Goal: Transaction & Acquisition: Purchase product/service

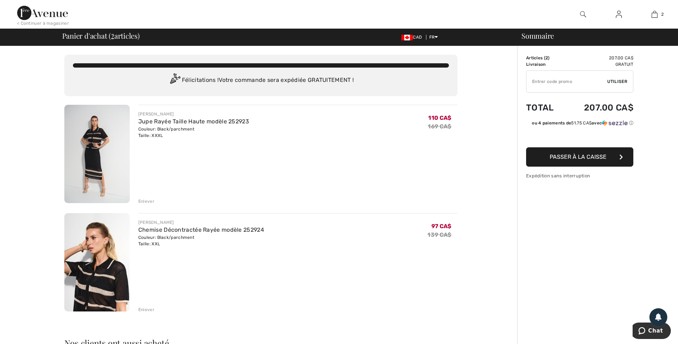
click at [89, 265] on img at bounding box center [96, 262] width 65 height 98
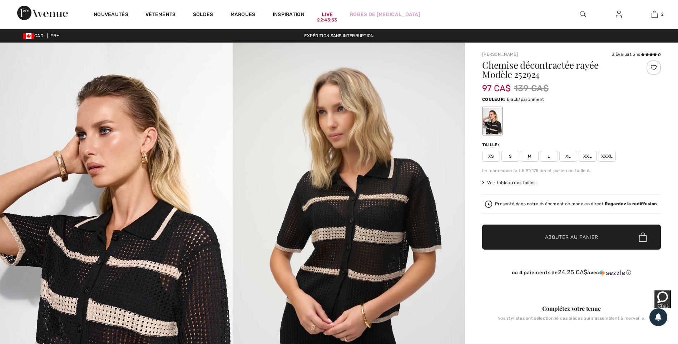
click at [612, 155] on span "XXXL" at bounding box center [607, 156] width 18 height 11
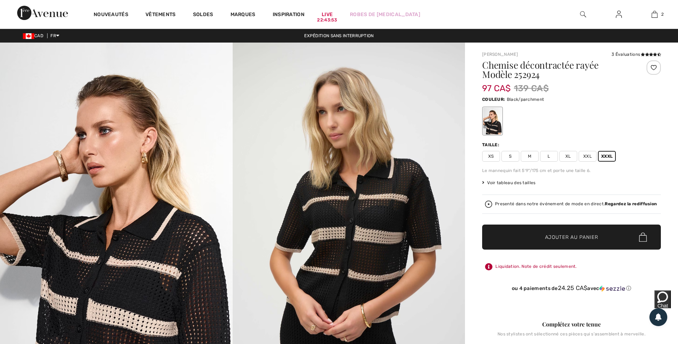
click at [594, 234] on span "Ajouter au panier" at bounding box center [571, 237] width 53 height 8
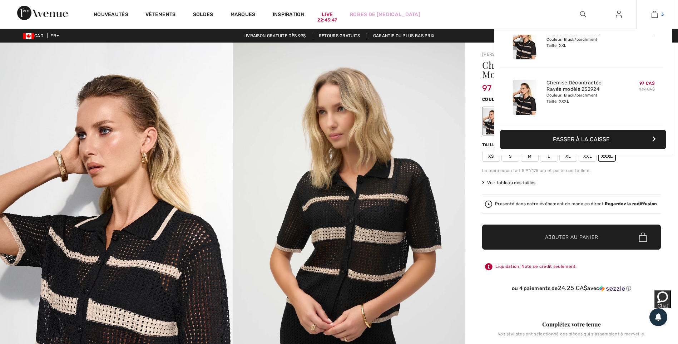
click at [657, 15] on img at bounding box center [654, 14] width 6 height 9
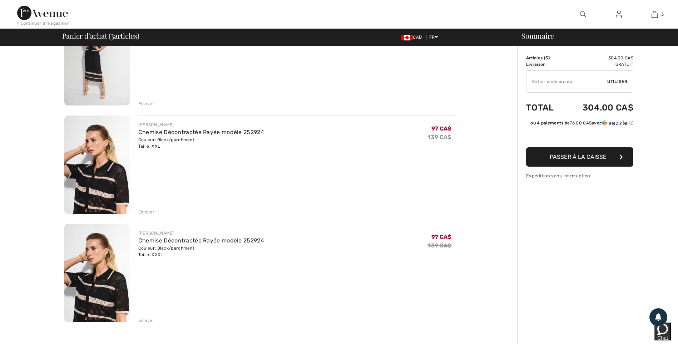
scroll to position [107, 0]
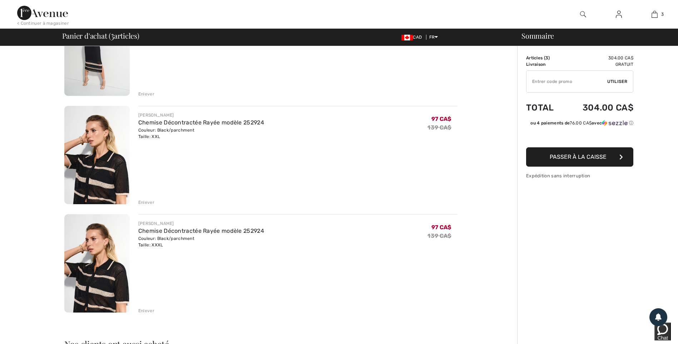
click at [148, 201] on div "Enlever" at bounding box center [146, 202] width 16 height 6
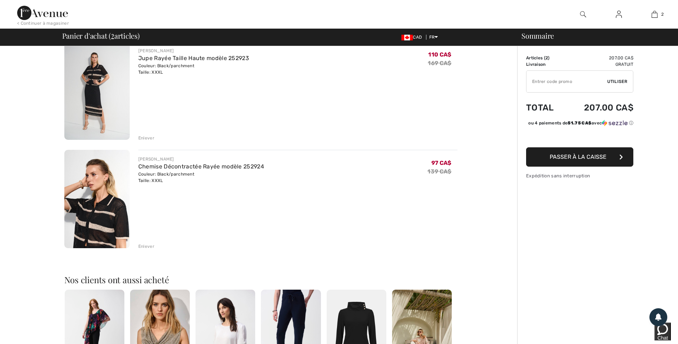
scroll to position [0, 0]
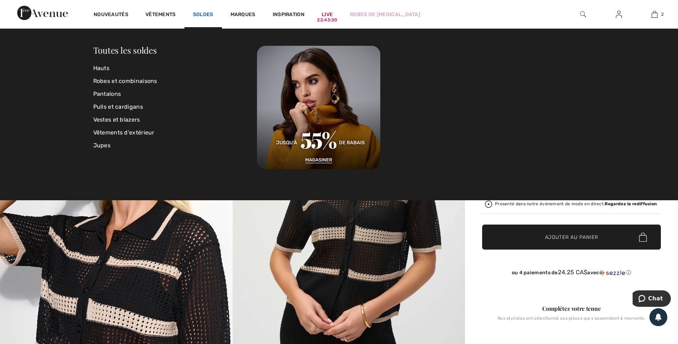
click at [207, 15] on link "Soldes" at bounding box center [203, 15] width 20 height 8
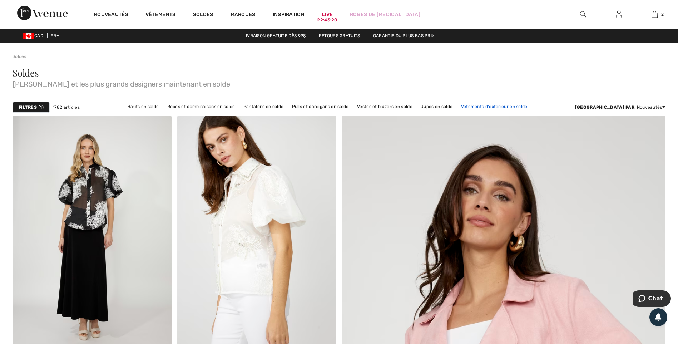
click at [498, 103] on link "Vêtements d'extérieur en solde" at bounding box center [494, 106] width 74 height 9
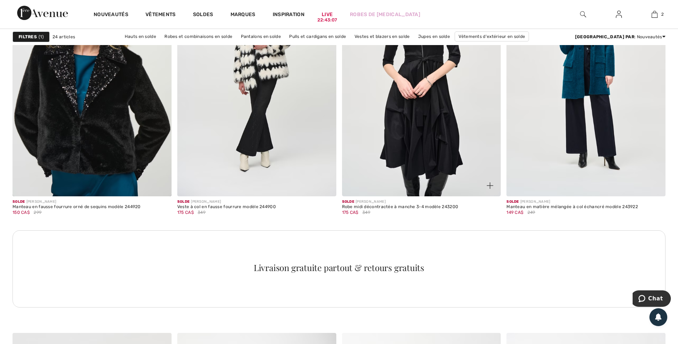
scroll to position [822, 0]
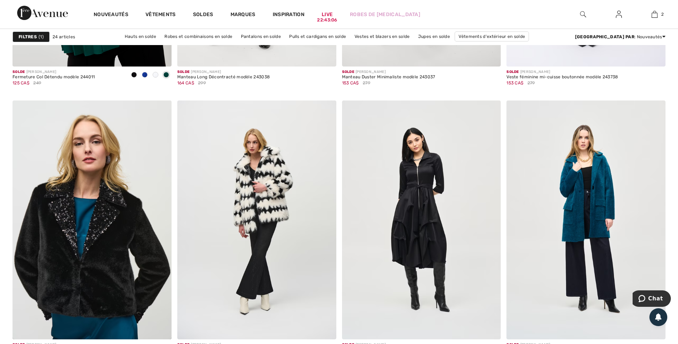
click at [32, 36] on strong "Filtres" at bounding box center [28, 37] width 18 height 6
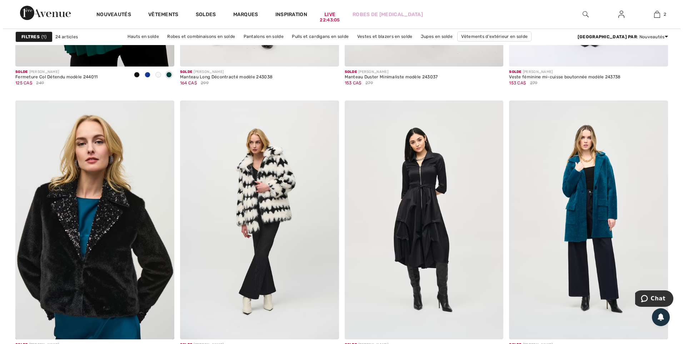
scroll to position [826, 0]
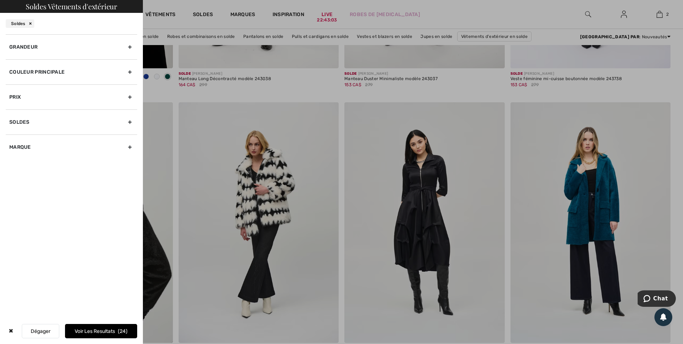
click at [33, 50] on div "Grandeur" at bounding box center [71, 46] width 131 height 25
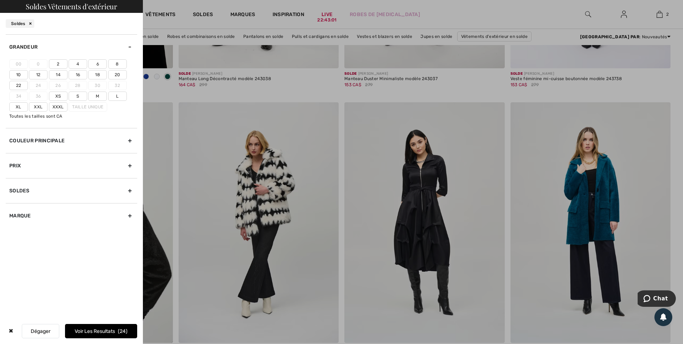
click at [35, 107] on label "Xxl" at bounding box center [38, 106] width 19 height 9
click at [0, 0] on input"] "Xxl" at bounding box center [0, 0] width 0 height 0
click at [58, 108] on label "Xxxl" at bounding box center [58, 106] width 19 height 9
click at [0, 0] on input"] "Xxxl" at bounding box center [0, 0] width 0 height 0
click at [118, 76] on label "20" at bounding box center [117, 74] width 19 height 9
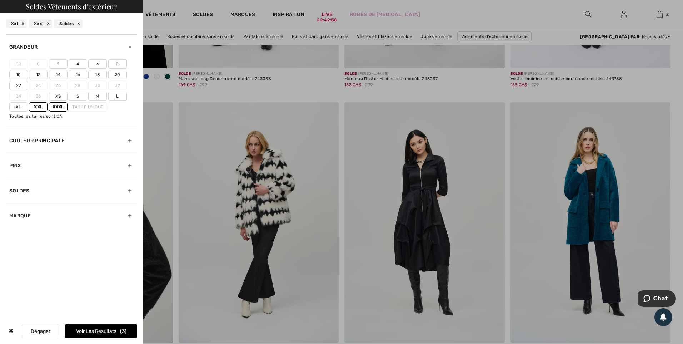
click at [0, 0] on input"] "20" at bounding box center [0, 0] width 0 height 0
click at [25, 87] on label "22" at bounding box center [18, 85] width 19 height 9
click at [0, 0] on input"] "22" at bounding box center [0, 0] width 0 height 0
click at [98, 325] on button "Voir les resultats 6" at bounding box center [101, 331] width 72 height 14
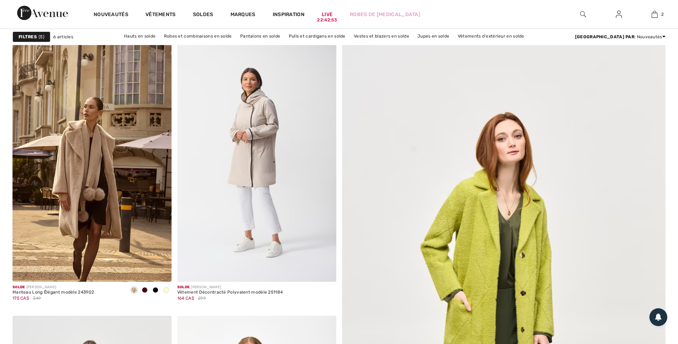
checkbox input "true"
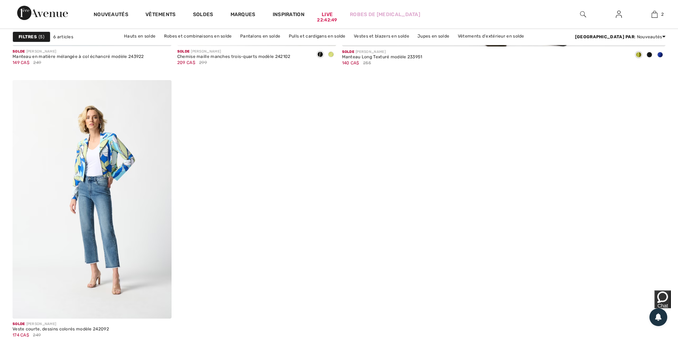
scroll to position [572, 0]
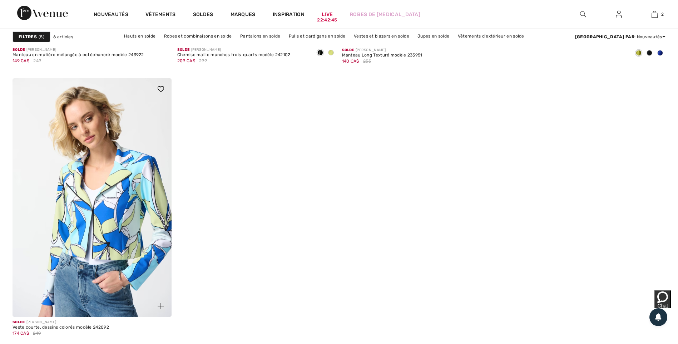
click at [80, 216] on img at bounding box center [92, 197] width 159 height 238
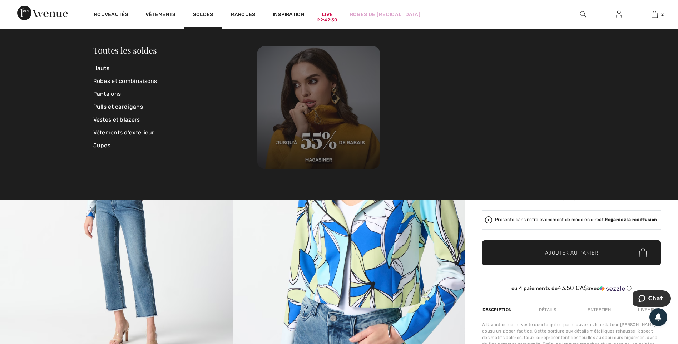
click at [307, 158] on img at bounding box center [318, 107] width 123 height 123
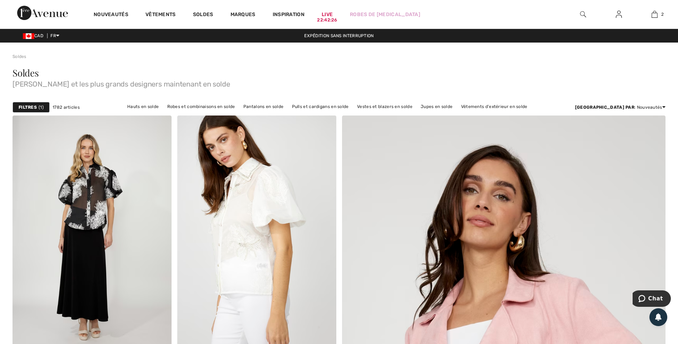
click at [33, 104] on div "Filtres 1" at bounding box center [31, 107] width 37 height 11
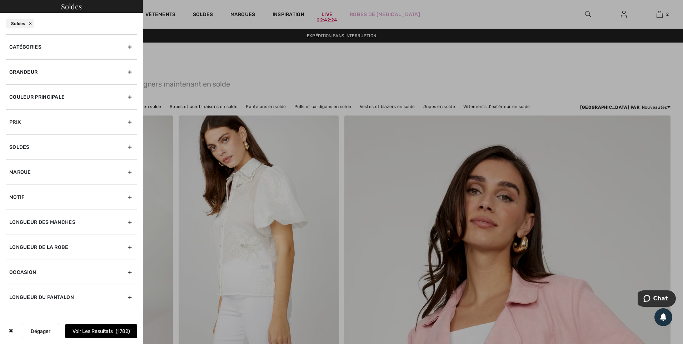
click at [33, 70] on div "Grandeur" at bounding box center [71, 71] width 131 height 25
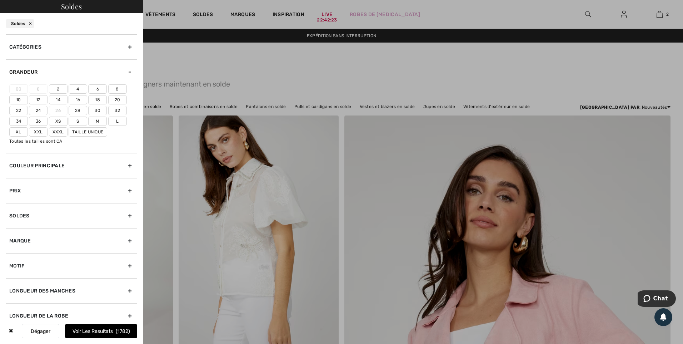
click at [54, 131] on label "Xxxl" at bounding box center [58, 131] width 19 height 9
click at [0, 0] on input"] "Xxxl" at bounding box center [0, 0] width 0 height 0
click at [38, 131] on label "Xxl" at bounding box center [38, 131] width 19 height 9
drag, startPoint x: 38, startPoint y: 131, endPoint x: 98, endPoint y: 99, distance: 67.8
click at [98, 99] on label "18" at bounding box center [97, 99] width 19 height 9
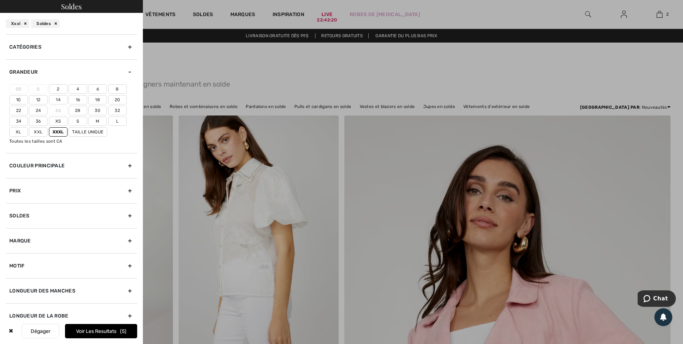
click at [0, 0] on input"] "18" at bounding box center [0, 0] width 0 height 0
click at [112, 101] on label "20" at bounding box center [117, 99] width 19 height 9
click at [0, 0] on input"] "20" at bounding box center [0, 0] width 0 height 0
click at [14, 111] on label "22" at bounding box center [18, 110] width 19 height 9
click at [0, 0] on input"] "22" at bounding box center [0, 0] width 0 height 0
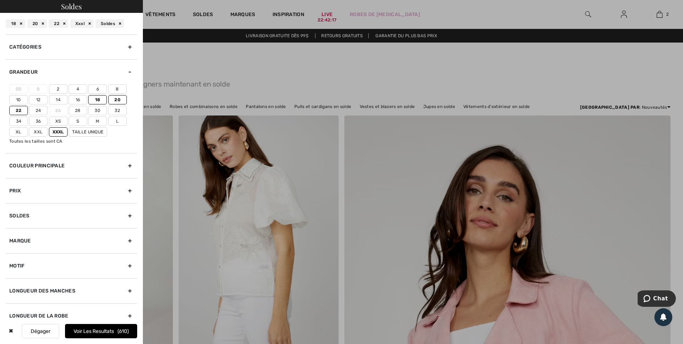
click at [99, 101] on label "18" at bounding box center [97, 99] width 19 height 9
click at [0, 0] on input"] "18" at bounding box center [0, 0] width 0 height 0
click at [40, 132] on label "Xxl" at bounding box center [38, 131] width 19 height 9
click at [0, 0] on input"] "Xxl" at bounding box center [0, 0] width 0 height 0
click at [112, 327] on button "Voir les resultats 592" at bounding box center [101, 331] width 72 height 14
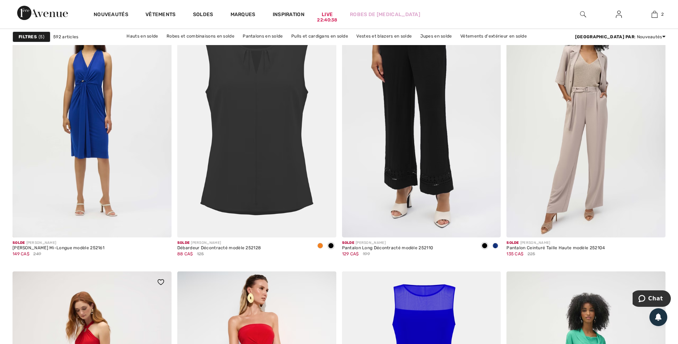
scroll to position [3644, 0]
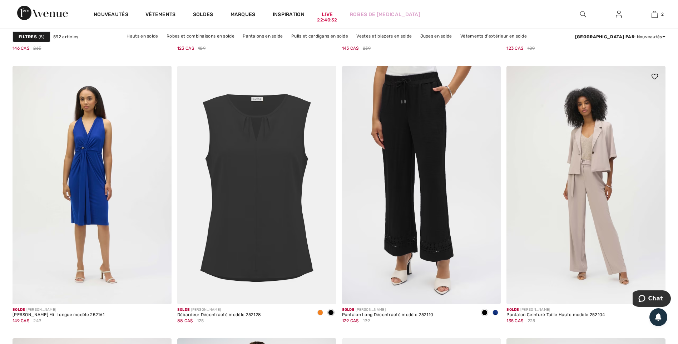
click at [600, 205] on img at bounding box center [585, 185] width 159 height 238
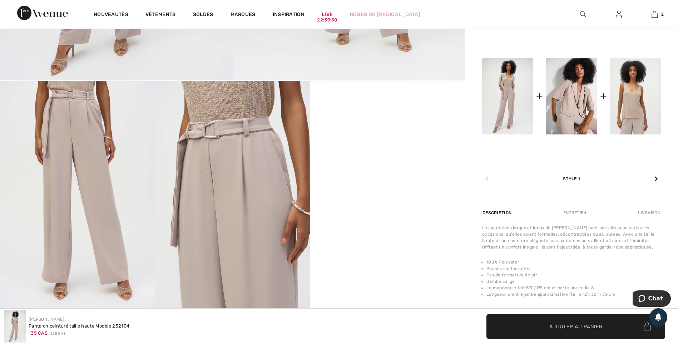
scroll to position [286, 0]
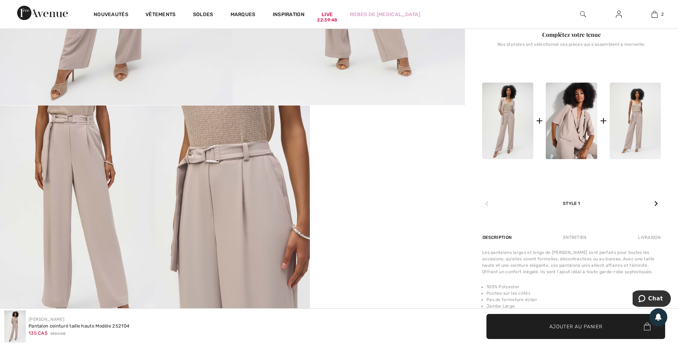
click at [641, 119] on img at bounding box center [635, 121] width 51 height 76
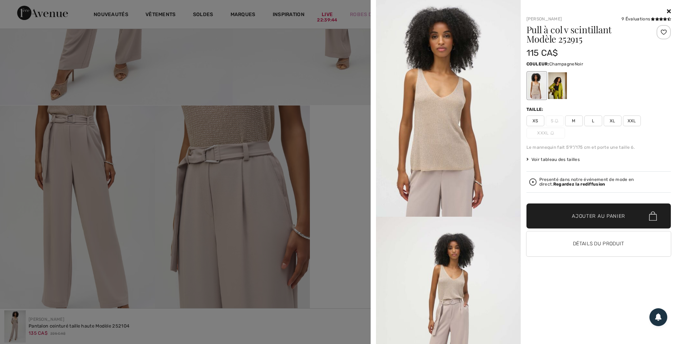
click at [555, 81] on div at bounding box center [557, 85] width 19 height 27
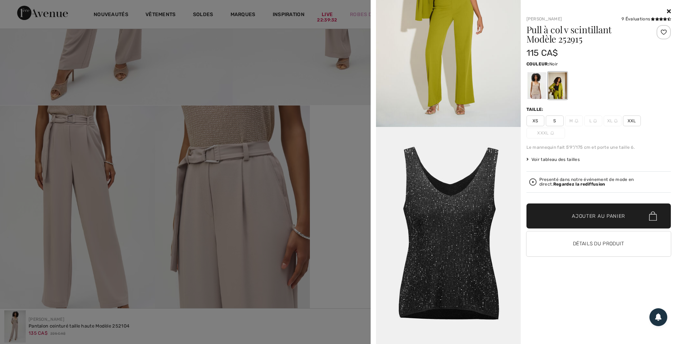
scroll to position [980, 0]
click at [631, 119] on span "XXL" at bounding box center [632, 120] width 18 height 11
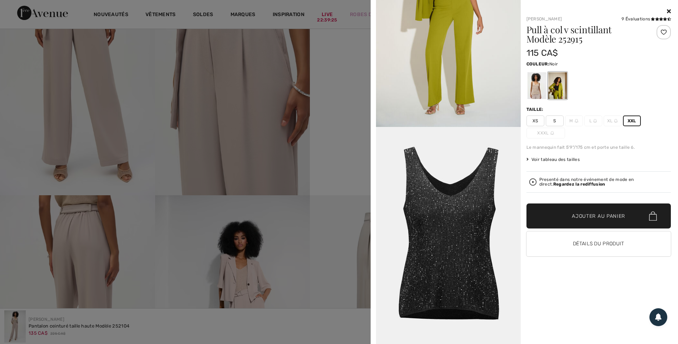
scroll to position [429, 0]
click at [551, 235] on button "Détails du produit" at bounding box center [598, 243] width 145 height 25
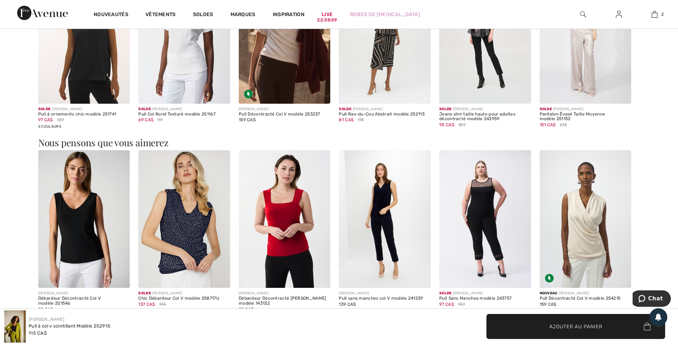
scroll to position [929, 0]
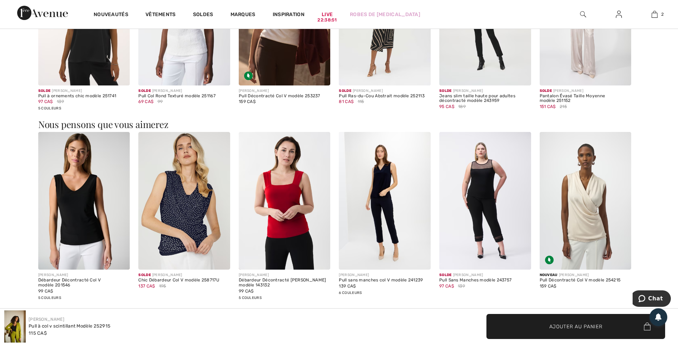
click at [81, 224] on img at bounding box center [84, 201] width 92 height 138
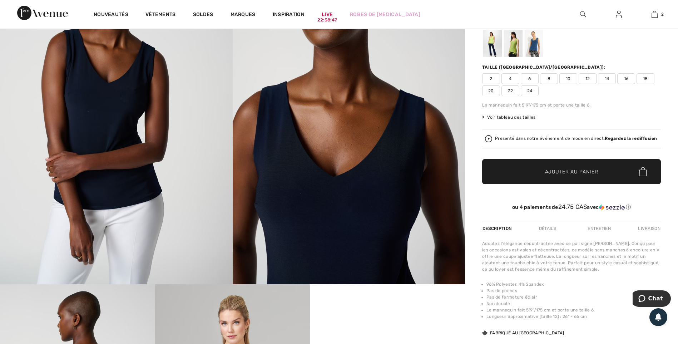
scroll to position [250, 0]
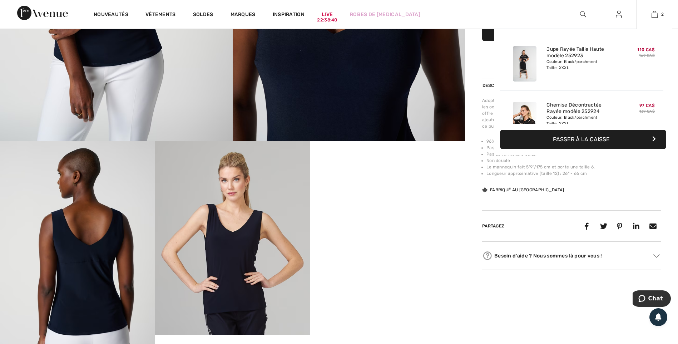
click at [522, 108] on img at bounding box center [525, 119] width 24 height 35
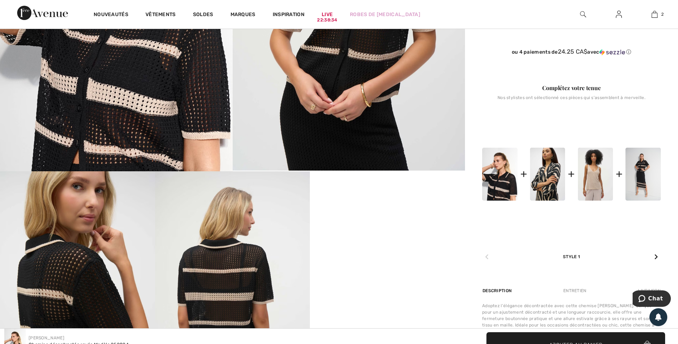
scroll to position [286, 0]
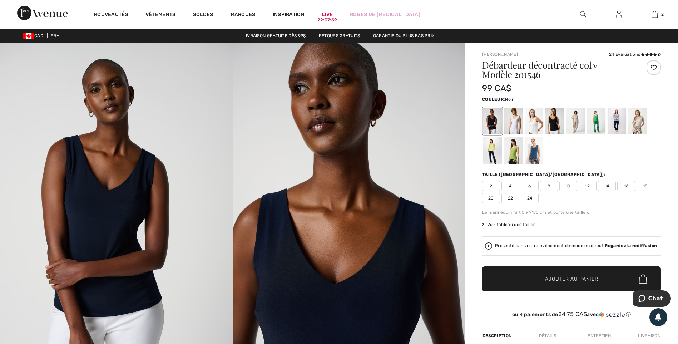
click at [553, 120] on div at bounding box center [554, 121] width 19 height 27
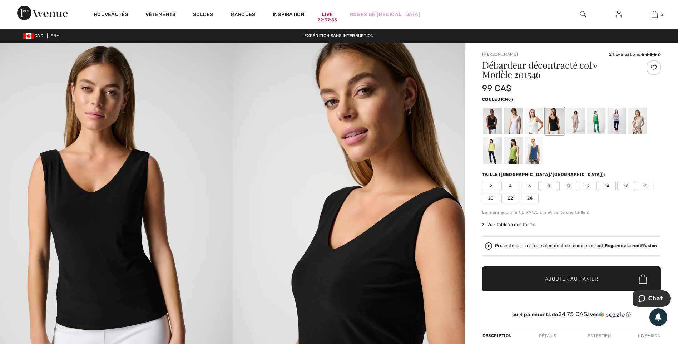
click at [506, 198] on span "22" at bounding box center [510, 198] width 18 height 11
click at [537, 271] on span "✔ Ajouté au panier Ajouter au panier" at bounding box center [571, 278] width 179 height 25
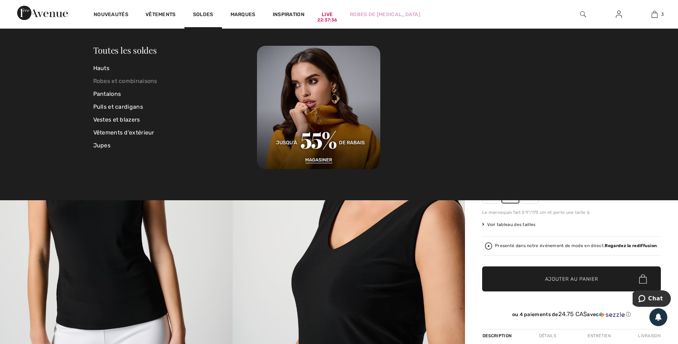
click at [98, 83] on link "Robes et combinaisons" at bounding box center [175, 81] width 164 height 13
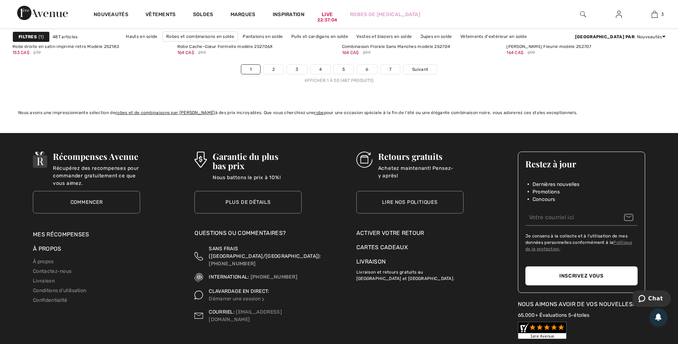
scroll to position [4180, 0]
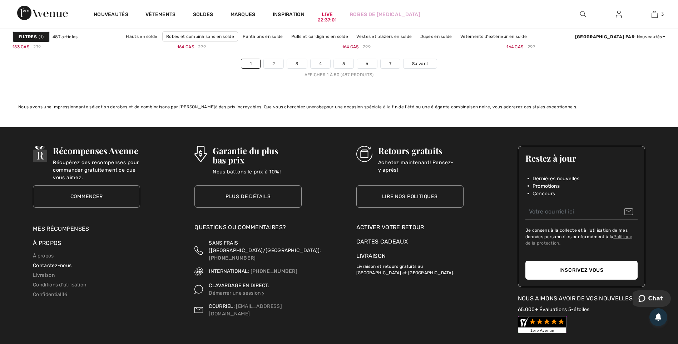
click at [45, 266] on link "Contactez-nous" at bounding box center [52, 265] width 39 height 6
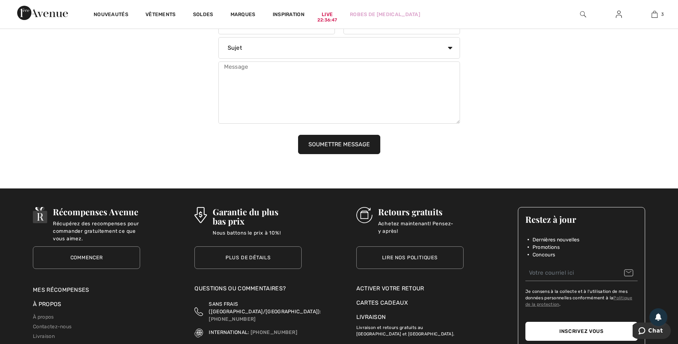
scroll to position [679, 0]
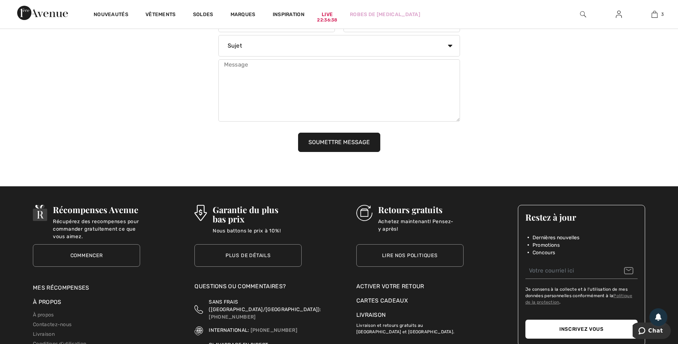
click at [72, 255] on link "Commencer" at bounding box center [86, 255] width 107 height 23
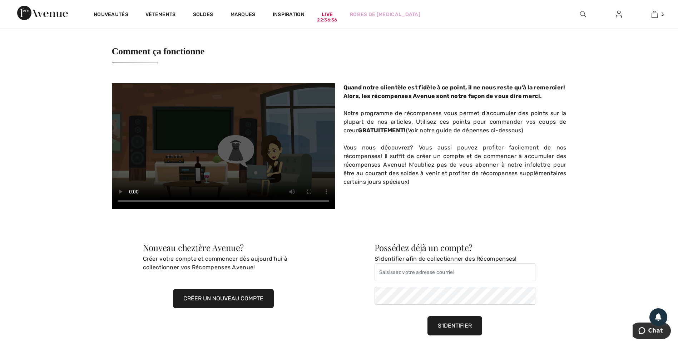
scroll to position [286, 0]
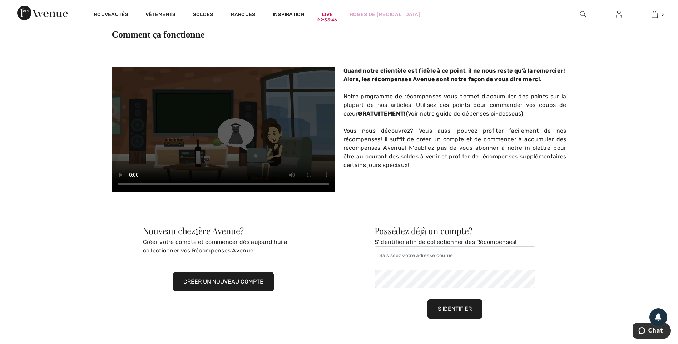
click at [201, 277] on button "Créer un nouveau compte" at bounding box center [223, 281] width 101 height 19
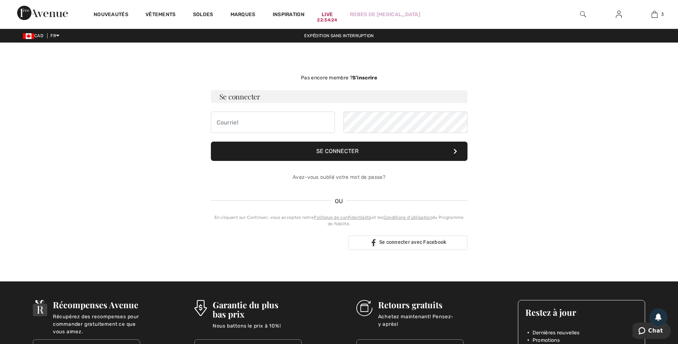
click at [366, 75] on strong "S’inscrire" at bounding box center [364, 78] width 25 height 6
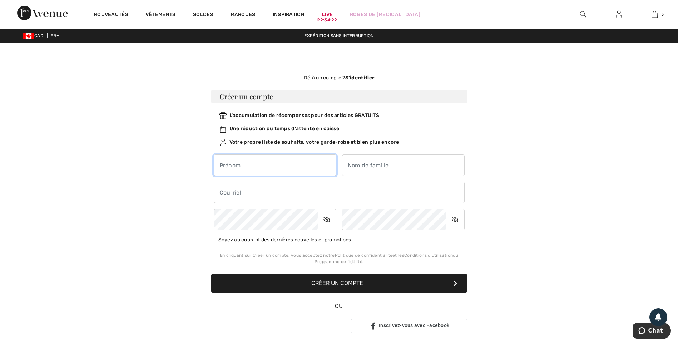
click at [272, 159] on input "text" at bounding box center [275, 164] width 123 height 21
type input "[PERSON_NAME]"
type input "Drouin"
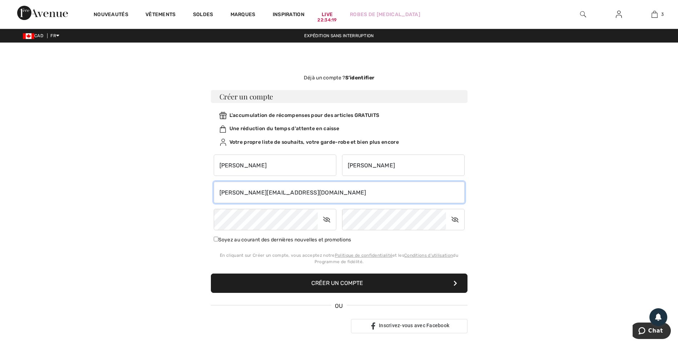
drag, startPoint x: 315, startPoint y: 190, endPoint x: 195, endPoint y: 190, distance: 120.4
click at [195, 190] on div "Pas encore membre ? S’inscrire Se connecter Se connecter Avez-vous oublié votre…" at bounding box center [339, 204] width 492 height 288
type input "mjdrouin1971@gmail.com"
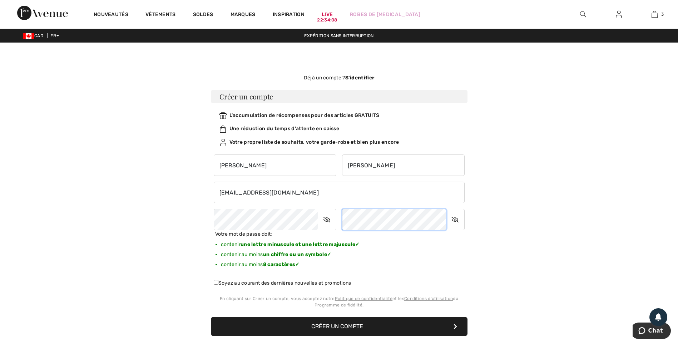
click at [211, 317] on button "Créer un compte" at bounding box center [339, 326] width 257 height 19
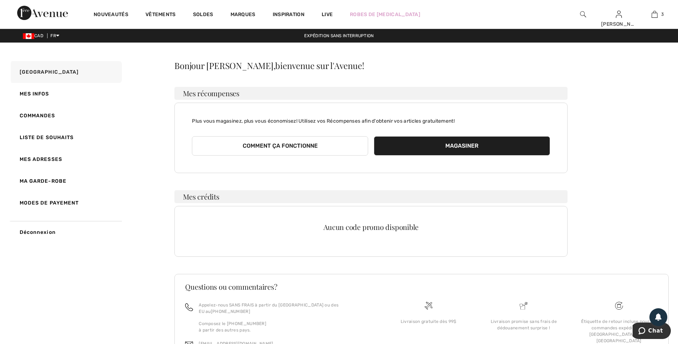
click at [443, 145] on button "Magasiner" at bounding box center [462, 145] width 176 height 19
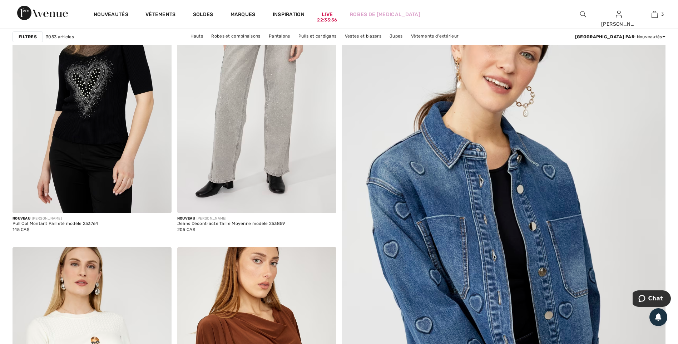
scroll to position [143, 0]
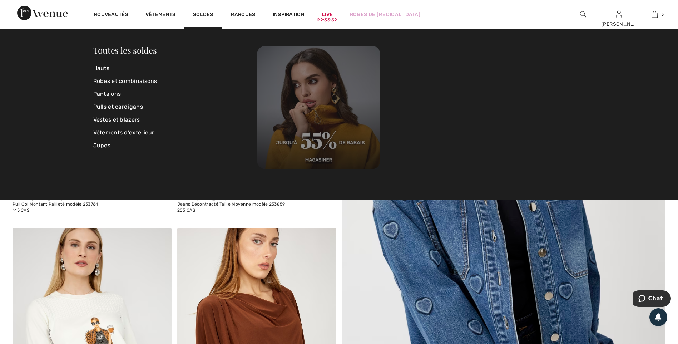
click at [281, 117] on img at bounding box center [318, 107] width 123 height 123
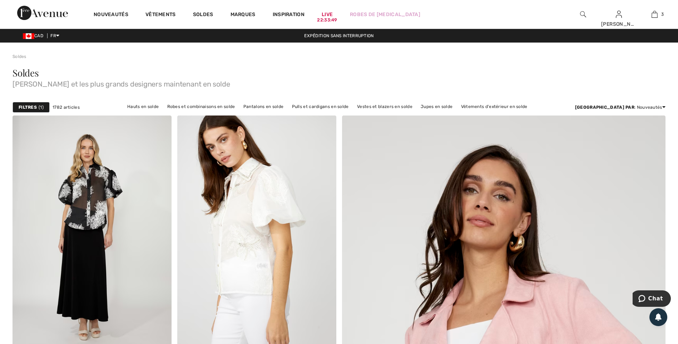
click at [25, 104] on strong "Filtres" at bounding box center [28, 107] width 18 height 6
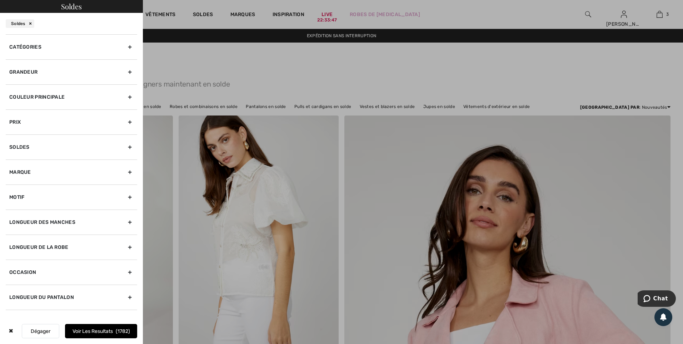
click at [26, 72] on div "Grandeur" at bounding box center [71, 71] width 131 height 25
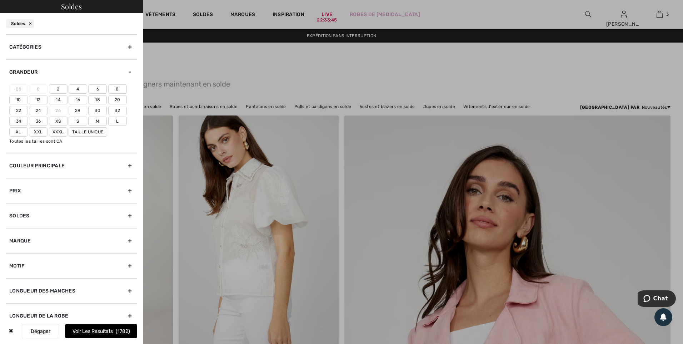
click at [113, 99] on label "20" at bounding box center [117, 99] width 19 height 9
click at [0, 0] on input"] "20" at bounding box center [0, 0] width 0 height 0
click at [20, 109] on label "22" at bounding box center [18, 110] width 19 height 9
click at [0, 0] on input"] "22" at bounding box center [0, 0] width 0 height 0
click at [42, 132] on label "Xxl" at bounding box center [38, 131] width 19 height 9
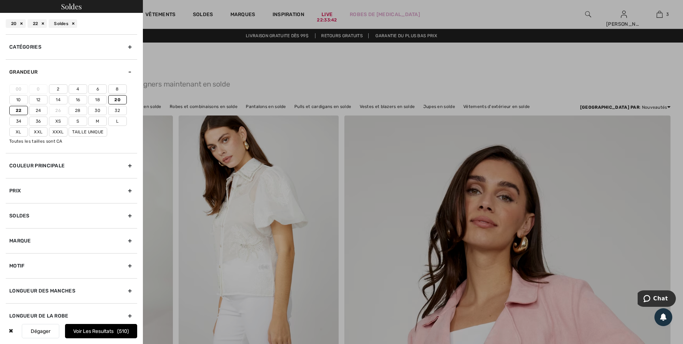
click at [0, 0] on input"] "Xxl" at bounding box center [0, 0] width 0 height 0
click at [56, 133] on label "Xxxl" at bounding box center [58, 131] width 19 height 9
click at [0, 0] on input"] "Xxxl" at bounding box center [0, 0] width 0 height 0
click at [104, 332] on button "Voir les resultats 592" at bounding box center [101, 331] width 72 height 14
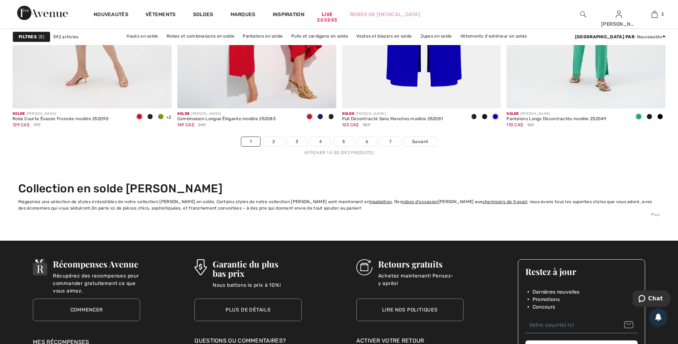
scroll to position [4109, 0]
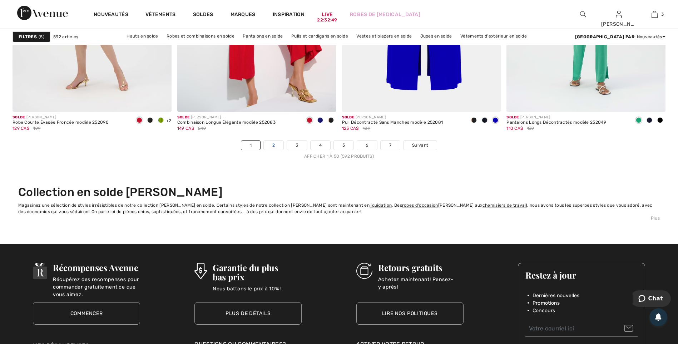
click at [276, 144] on link "2" at bounding box center [274, 144] width 20 height 9
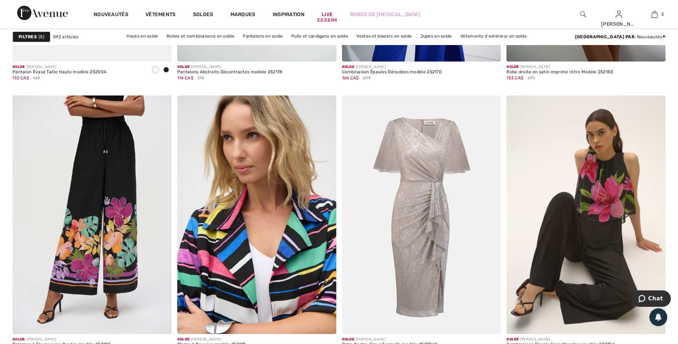
scroll to position [3608, 0]
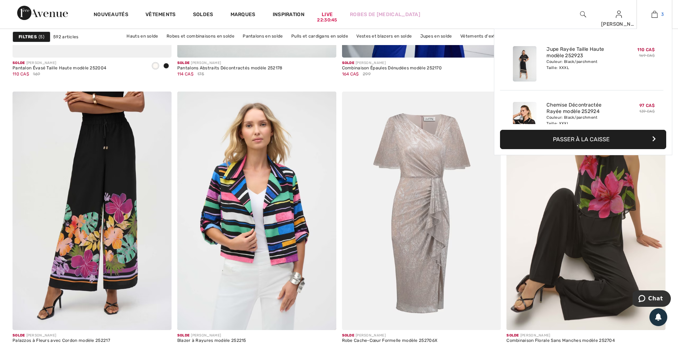
click at [655, 13] on img at bounding box center [654, 14] width 6 height 9
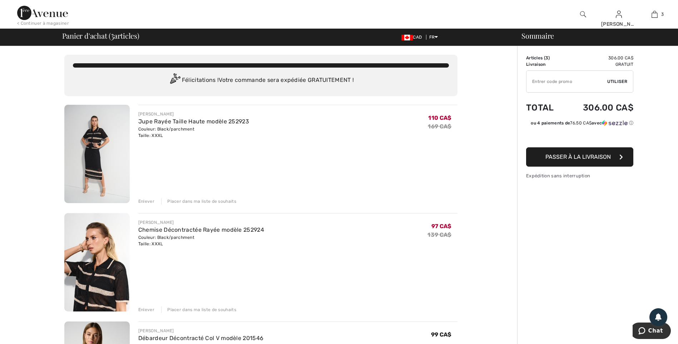
click at [107, 148] on img at bounding box center [96, 154] width 65 height 98
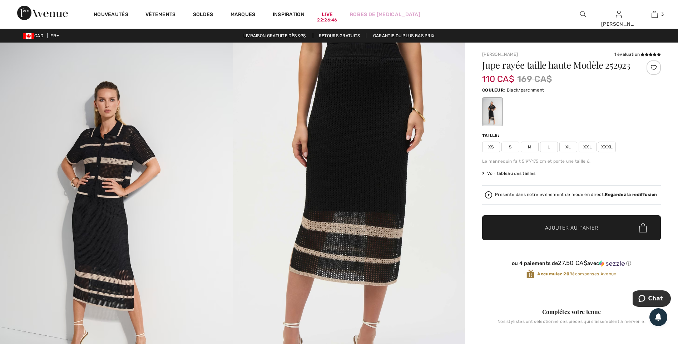
click at [507, 176] on span "Voir tableau des tailles" at bounding box center [509, 173] width 54 height 6
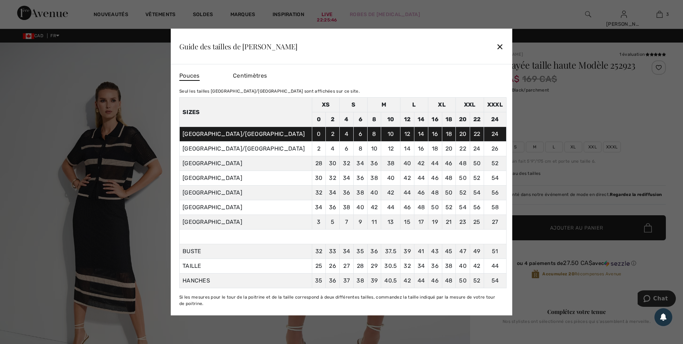
click at [499, 49] on div "✕" at bounding box center [500, 46] width 8 height 15
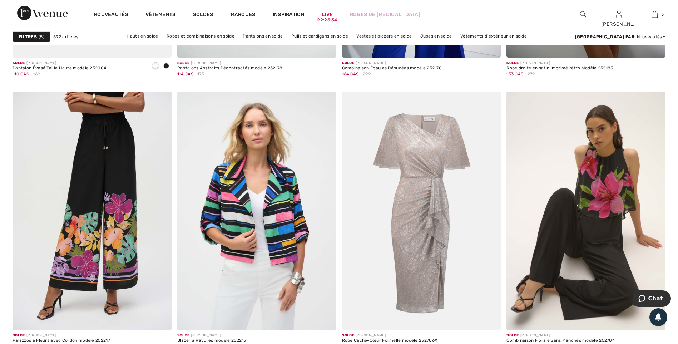
click at [31, 36] on strong "Filtres" at bounding box center [28, 37] width 18 height 6
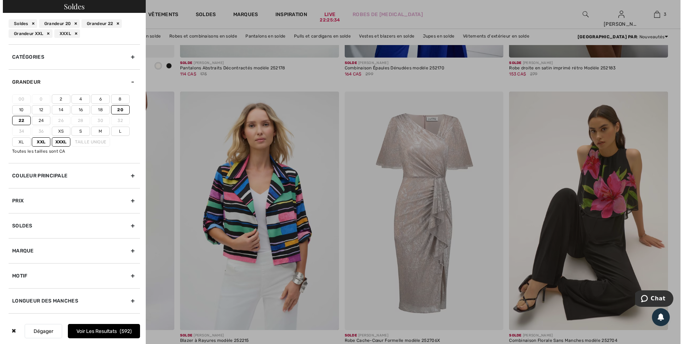
scroll to position [3633, 0]
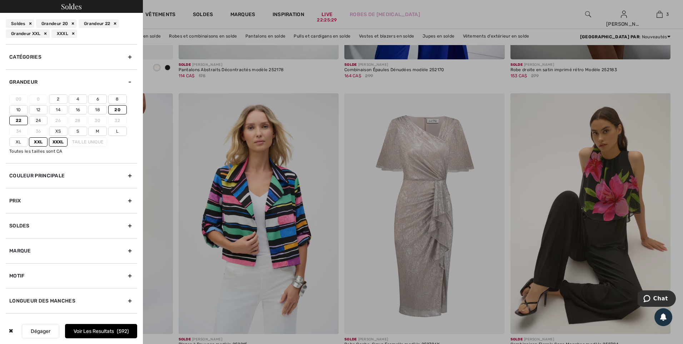
click at [116, 109] on label "20" at bounding box center [117, 109] width 19 height 9
click at [0, 0] on input"] "20" at bounding box center [0, 0] width 0 height 0
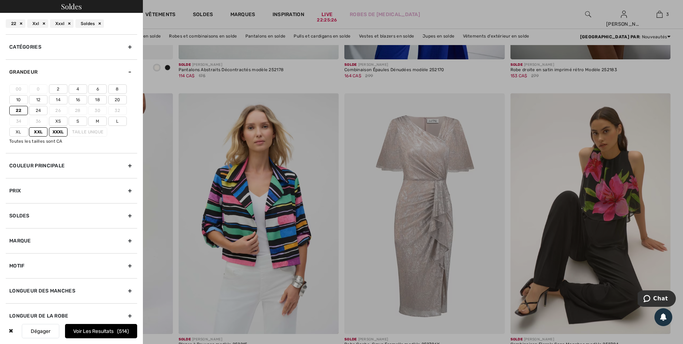
click at [34, 133] on label "Xxl" at bounding box center [38, 131] width 19 height 9
click at [0, 0] on input"] "Xxl" at bounding box center [0, 0] width 0 height 0
click at [84, 334] on button "Voir les resultats 437" at bounding box center [101, 331] width 72 height 14
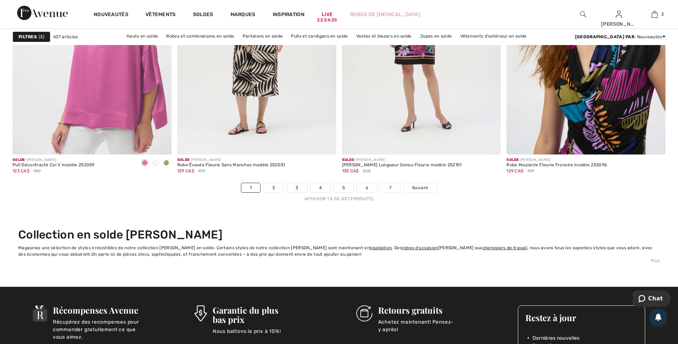
scroll to position [4073, 0]
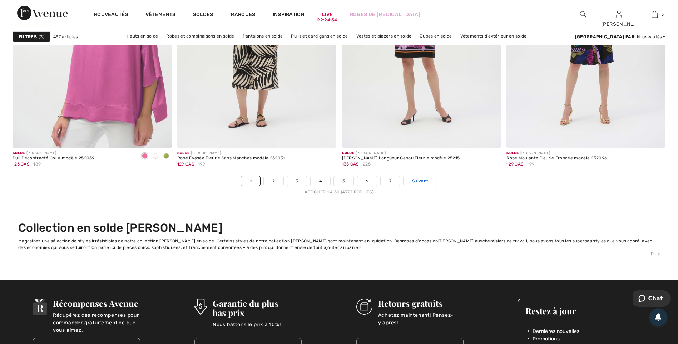
click at [413, 180] on span "Suivant" at bounding box center [420, 181] width 16 height 6
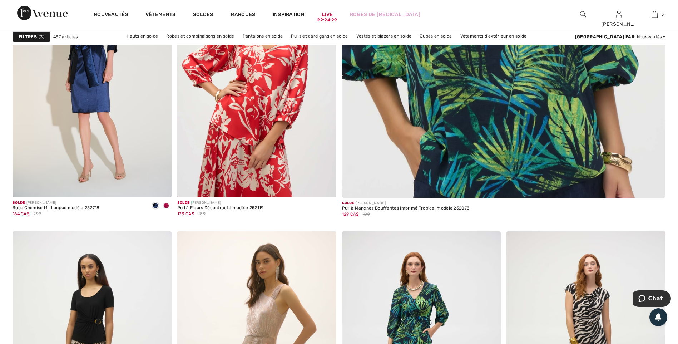
scroll to position [429, 0]
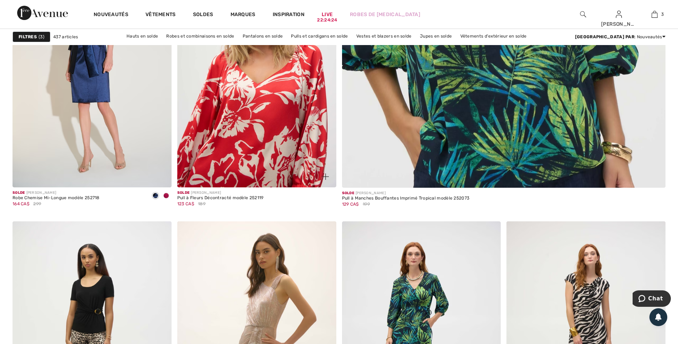
click at [246, 147] on img at bounding box center [256, 68] width 159 height 238
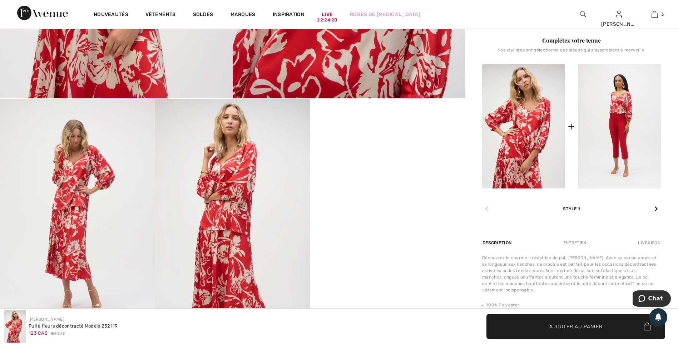
scroll to position [357, 0]
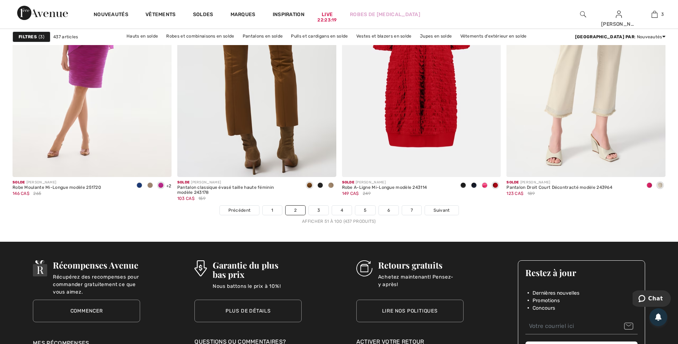
scroll to position [4037, 0]
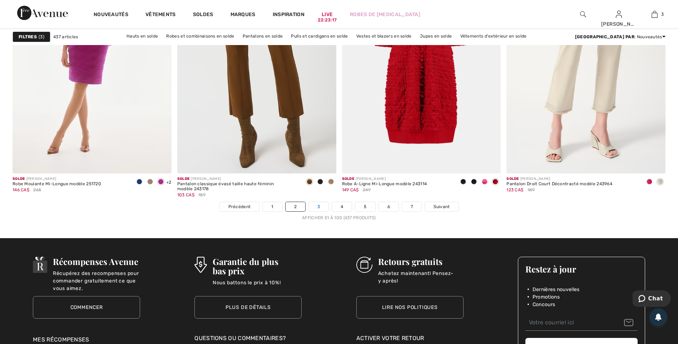
click at [312, 205] on link "3" at bounding box center [319, 206] width 20 height 9
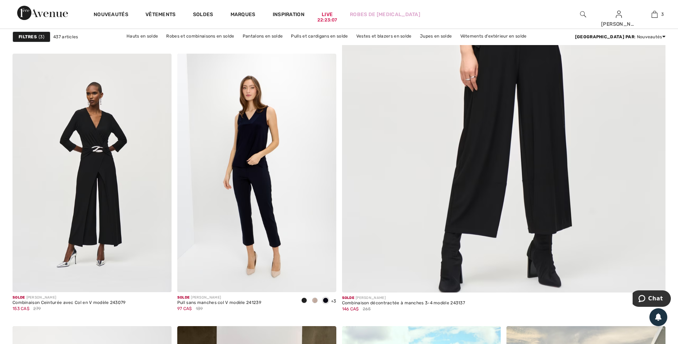
scroll to position [322, 0]
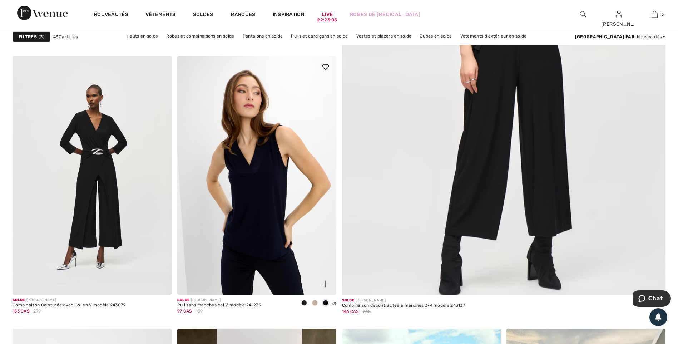
click at [272, 165] on img at bounding box center [256, 175] width 159 height 238
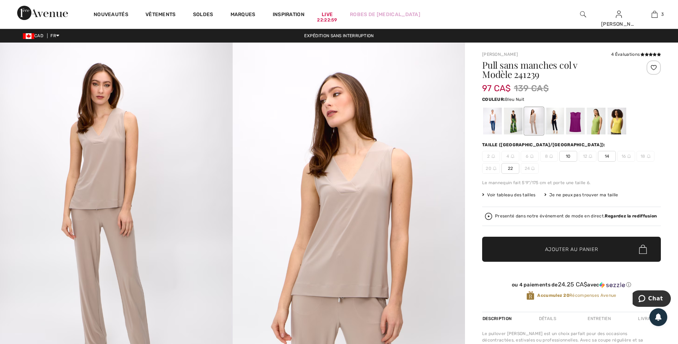
click at [553, 120] on div at bounding box center [554, 121] width 19 height 27
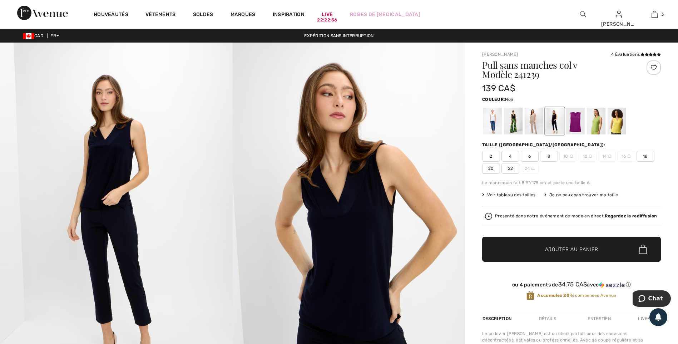
click at [515, 125] on div at bounding box center [513, 121] width 19 height 27
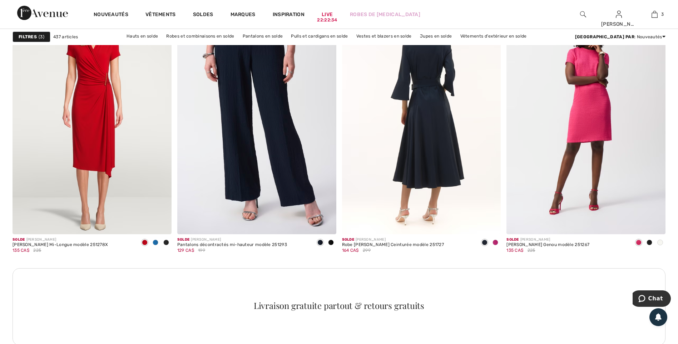
scroll to position [929, 0]
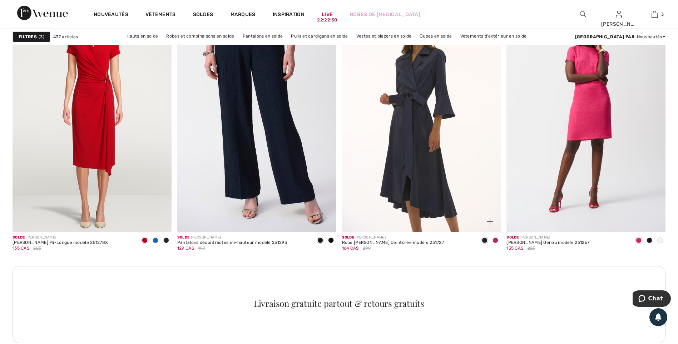
click at [496, 237] on div at bounding box center [495, 241] width 11 height 12
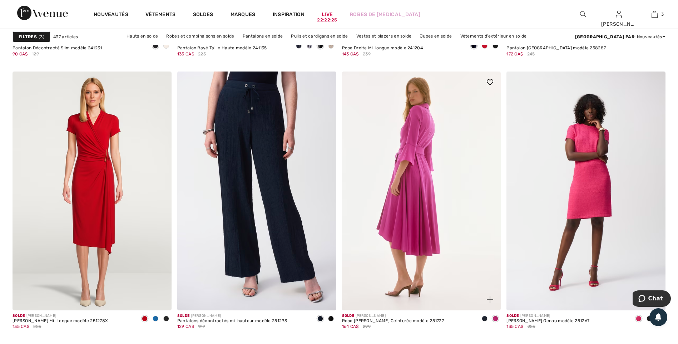
scroll to position [893, 0]
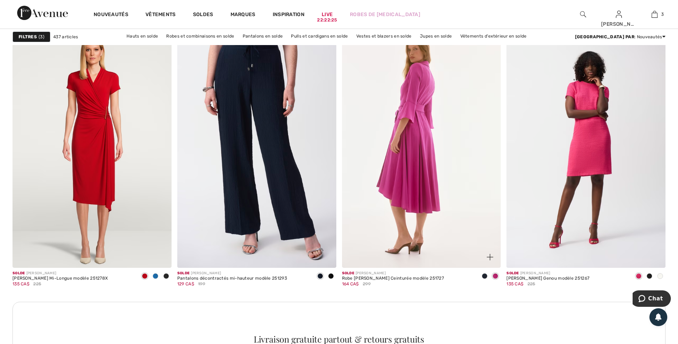
click at [420, 169] on img at bounding box center [421, 148] width 159 height 238
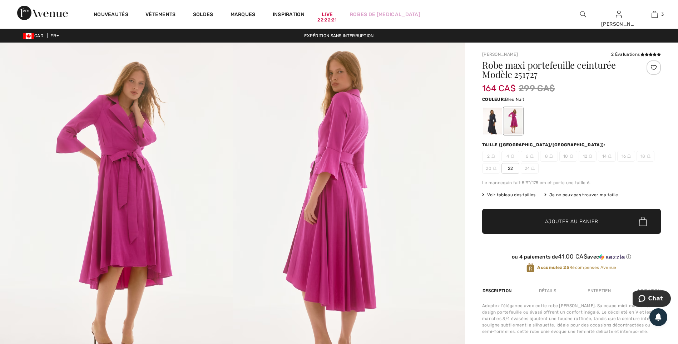
click at [496, 130] on div at bounding box center [492, 121] width 19 height 27
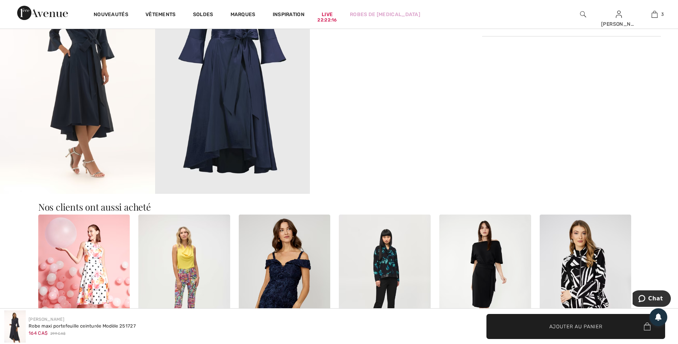
scroll to position [464, 0]
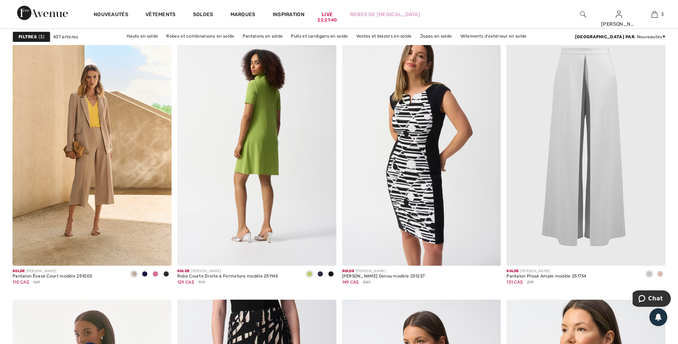
scroll to position [3680, 0]
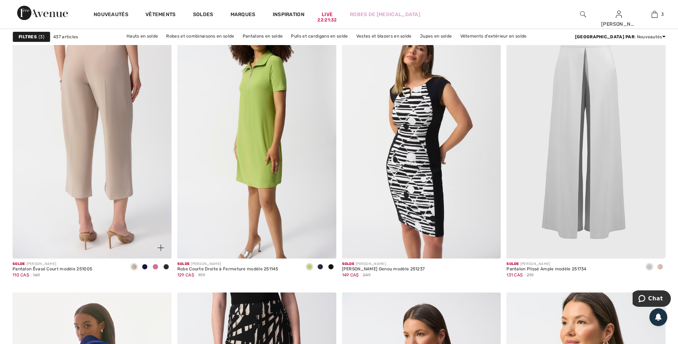
click at [119, 193] on img at bounding box center [92, 139] width 159 height 238
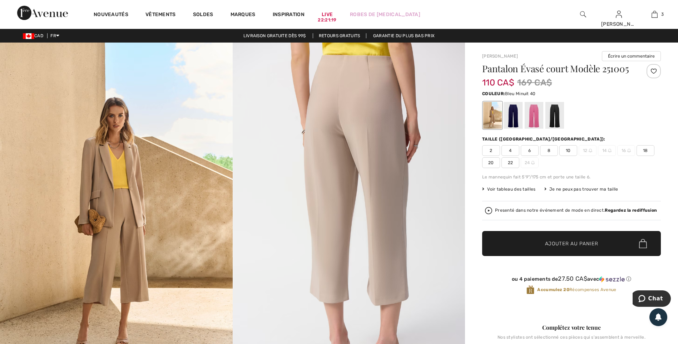
click at [510, 111] on div at bounding box center [513, 115] width 19 height 27
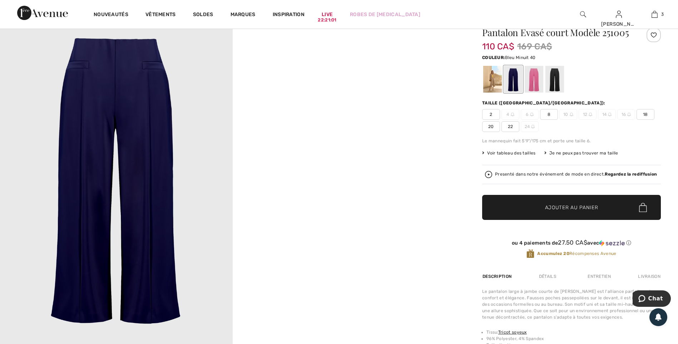
scroll to position [36, 0]
click at [551, 79] on div at bounding box center [554, 79] width 19 height 27
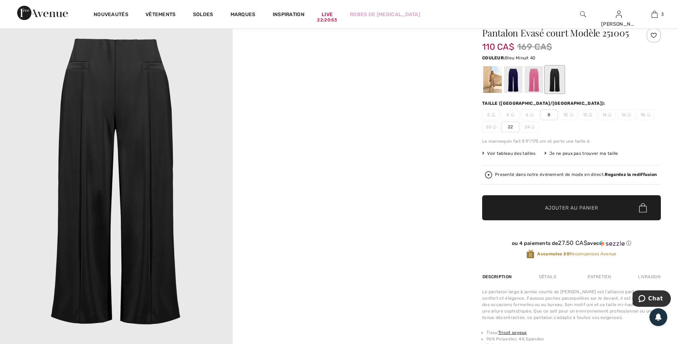
click at [514, 85] on div at bounding box center [513, 79] width 19 height 27
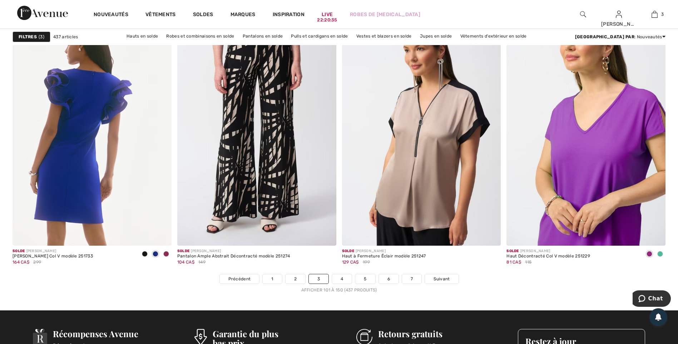
scroll to position [3966, 0]
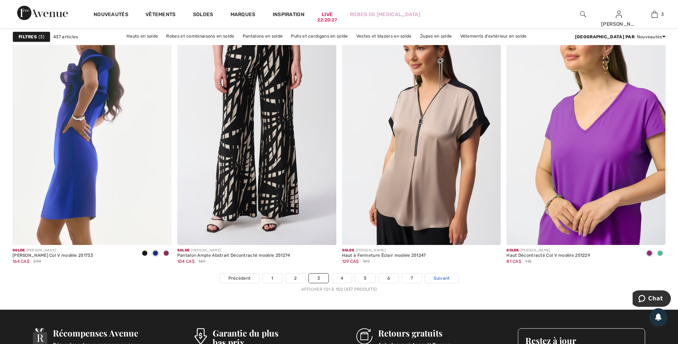
click at [443, 280] on span "Suivant" at bounding box center [441, 278] width 16 height 6
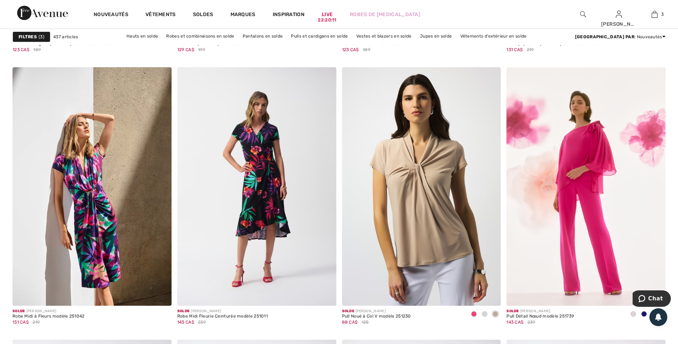
scroll to position [1501, 0]
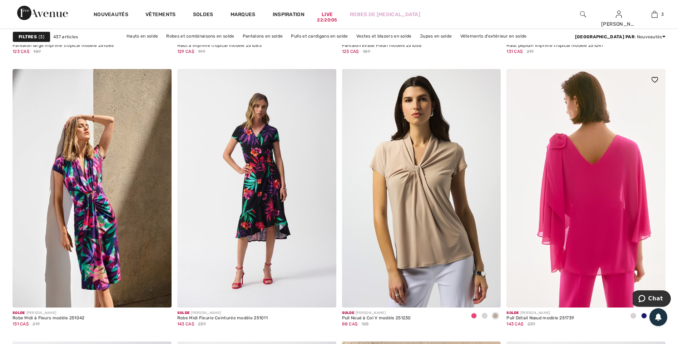
click at [606, 175] on img at bounding box center [585, 188] width 159 height 238
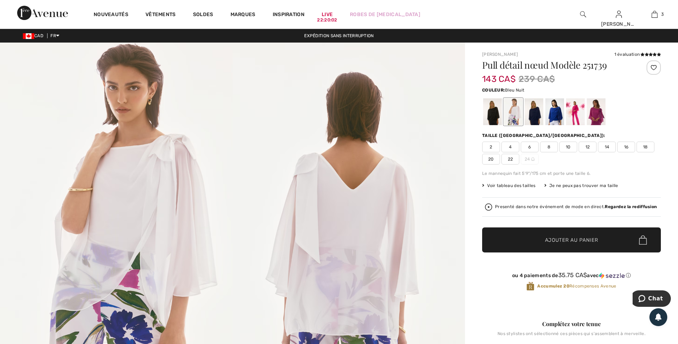
click at [529, 117] on div at bounding box center [533, 111] width 19 height 27
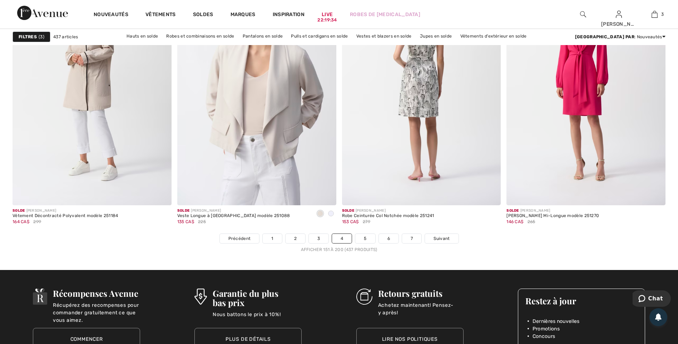
scroll to position [4037, 0]
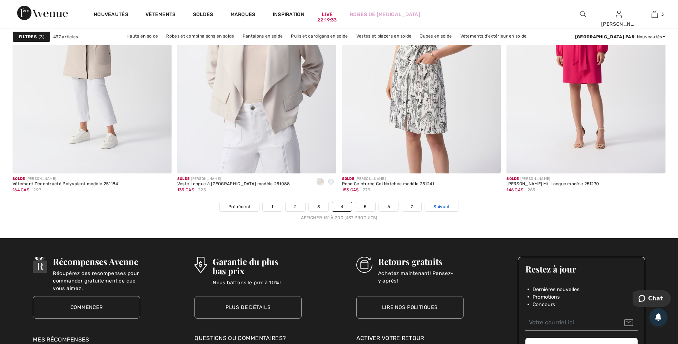
click at [429, 206] on link "Suivant" at bounding box center [441, 206] width 33 height 9
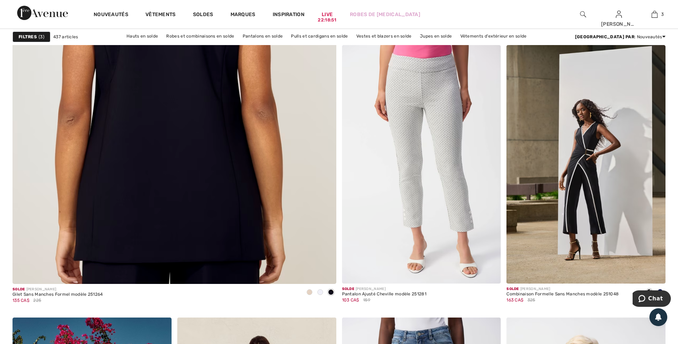
scroll to position [2465, 0]
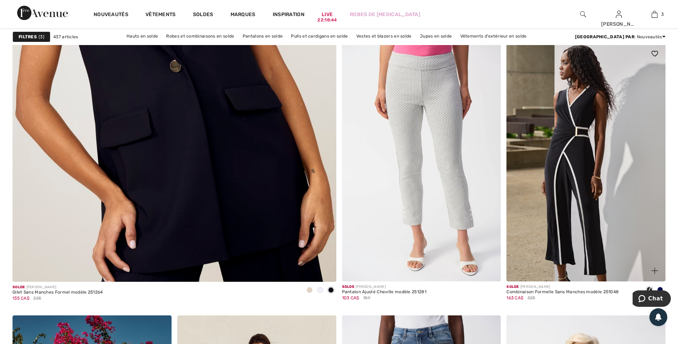
click at [611, 156] on img at bounding box center [585, 162] width 159 height 238
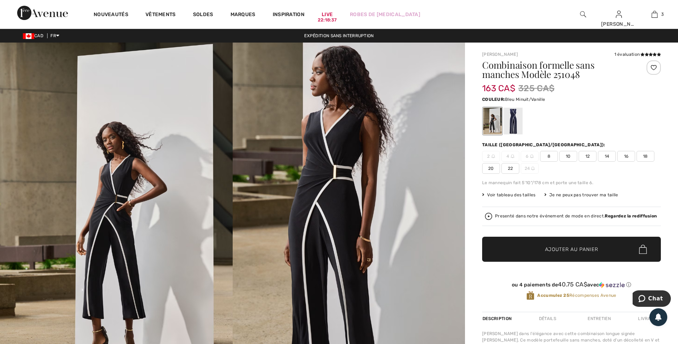
click at [513, 118] on div at bounding box center [513, 121] width 19 height 27
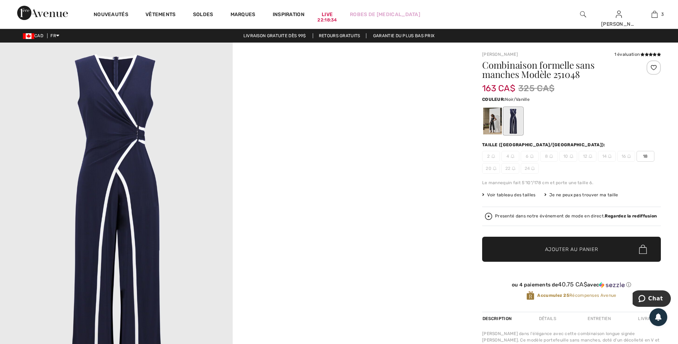
click at [491, 125] on div at bounding box center [492, 121] width 19 height 27
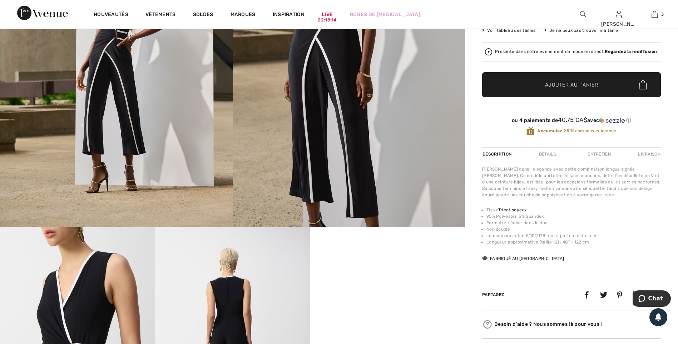
scroll to position [107, 0]
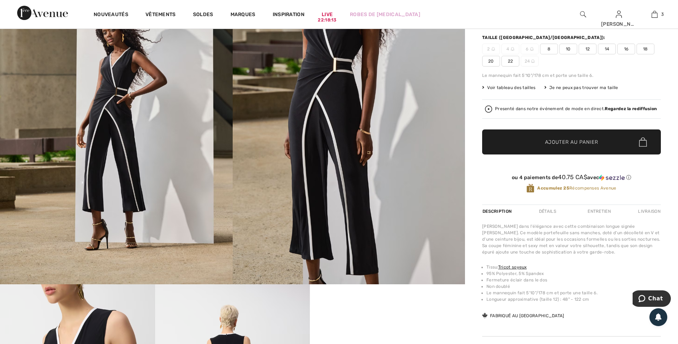
click at [510, 59] on span "22" at bounding box center [510, 61] width 18 height 11
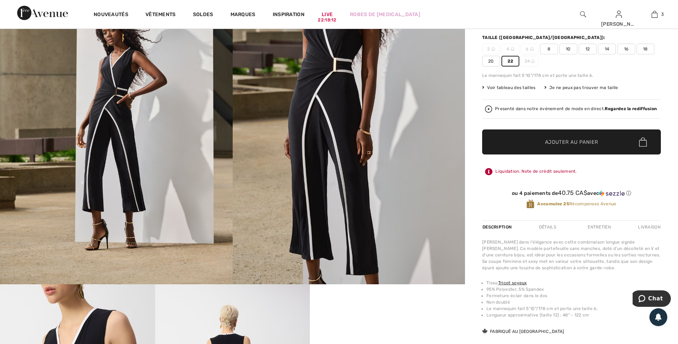
click at [526, 142] on span "✔ Ajouté au panier Ajouter au panier" at bounding box center [571, 141] width 179 height 25
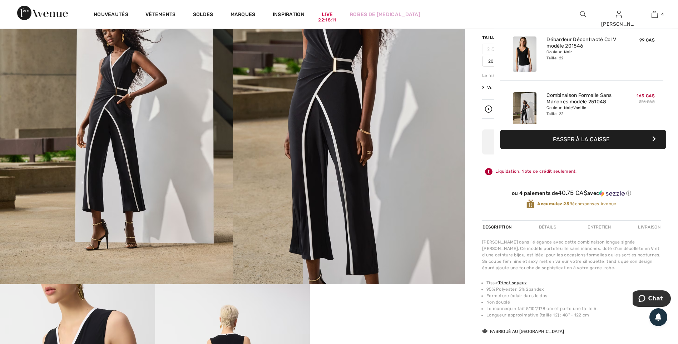
scroll to position [134, 0]
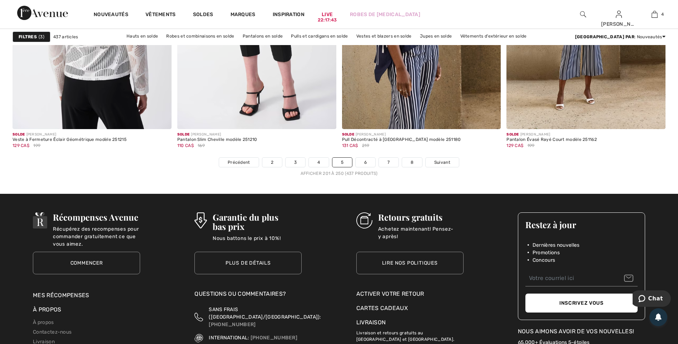
scroll to position [4144, 0]
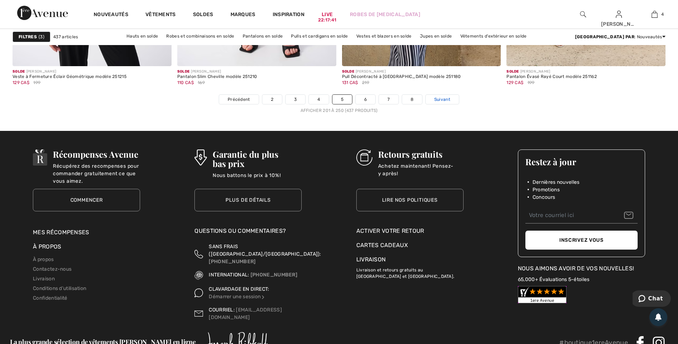
click at [430, 98] on link "Suivant" at bounding box center [442, 99] width 33 height 9
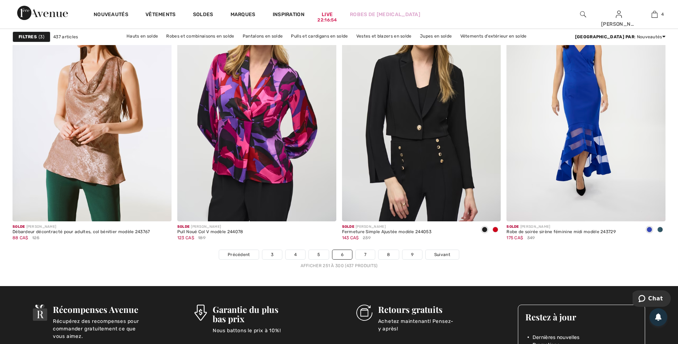
scroll to position [4037, 0]
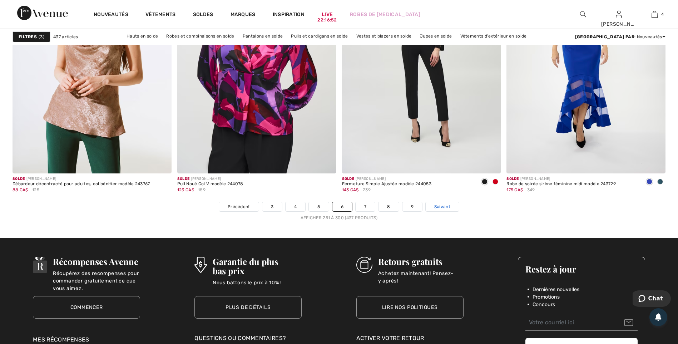
click at [429, 206] on link "Suivant" at bounding box center [442, 206] width 33 height 9
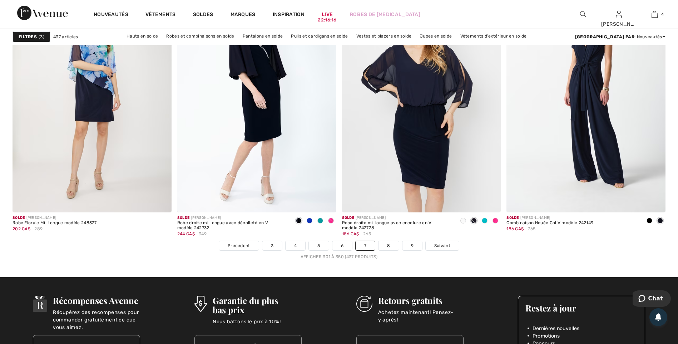
scroll to position [4001, 0]
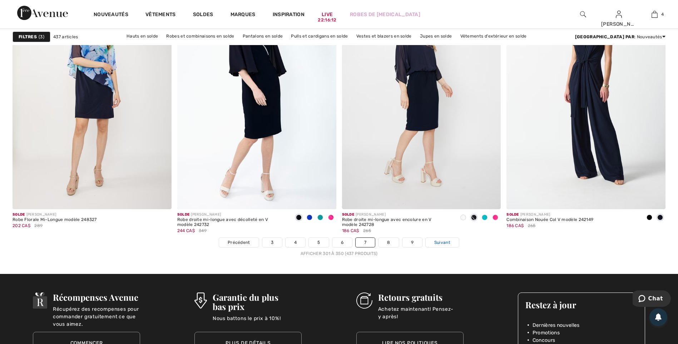
click at [428, 243] on link "Suivant" at bounding box center [442, 242] width 33 height 9
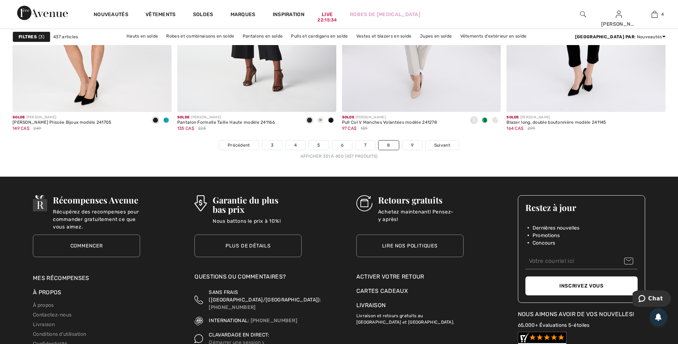
scroll to position [4109, 0]
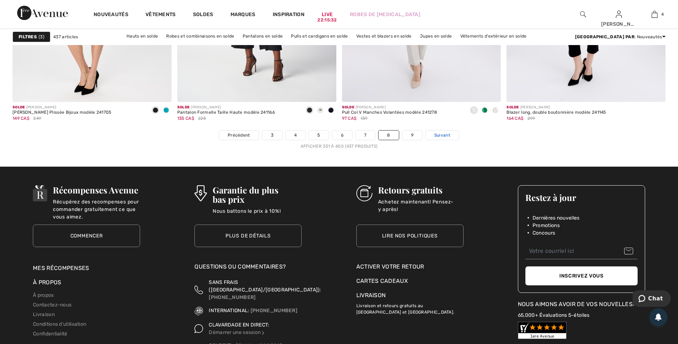
click at [427, 133] on link "Suivant" at bounding box center [442, 134] width 33 height 9
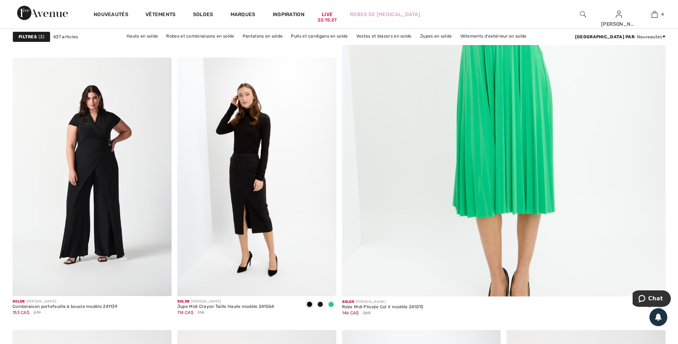
scroll to position [322, 0]
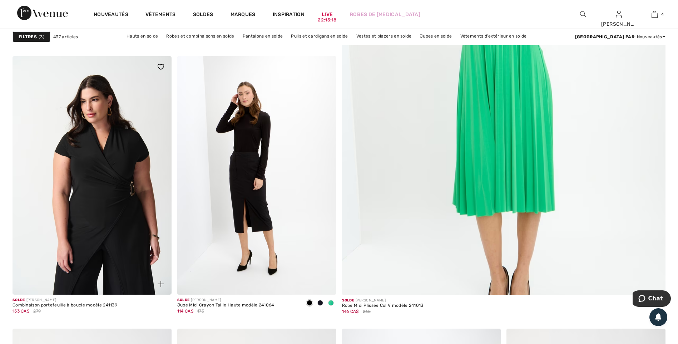
click at [122, 150] on img at bounding box center [92, 175] width 159 height 238
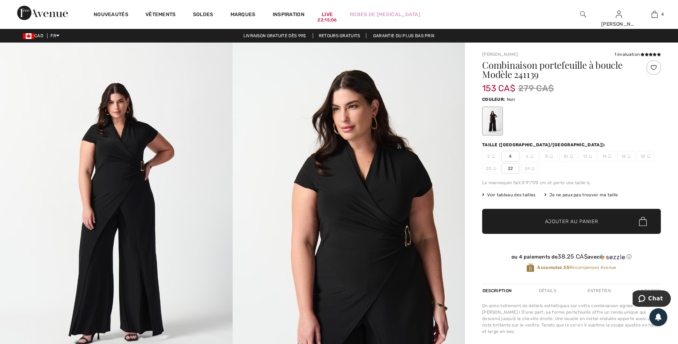
scroll to position [36, 0]
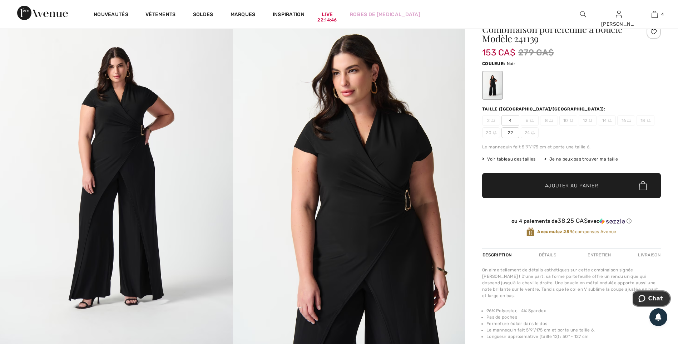
click at [643, 297] on icon "Chat" at bounding box center [641, 298] width 7 height 7
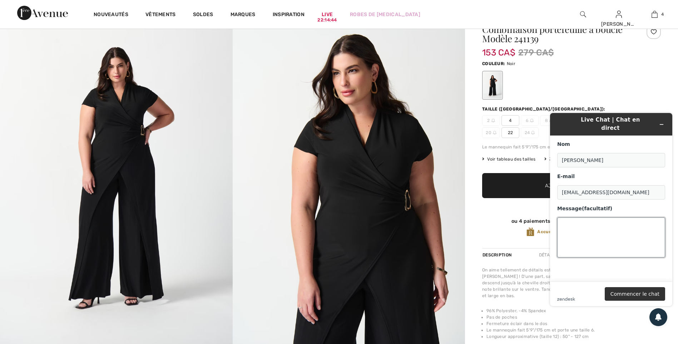
click at [568, 226] on textarea "Message (facultatif)" at bounding box center [611, 237] width 108 height 40
paste textarea "https://www.1ereavenue.com/fr/combinaison-portefeuille-a-boucle-modele-241139-p…"
click at [580, 238] on textarea "erreur ici. https://www.1ereavenue.com/fr/combinaison-portefeuille-a-boucle-mod…" at bounding box center [611, 237] width 108 height 40
type textarea "erreur ici. https://www.1ereavenue.com/fr/combinaison-portefeuille-a-boucle-mod…"
click at [626, 291] on button "Commencer le chat" at bounding box center [635, 294] width 60 height 14
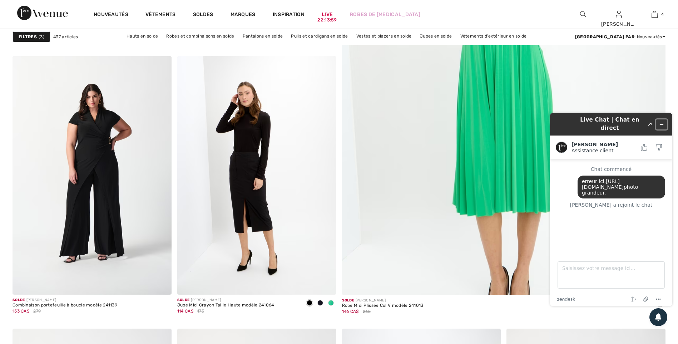
click at [662, 122] on icon "Réduire le widget" at bounding box center [661, 124] width 5 height 5
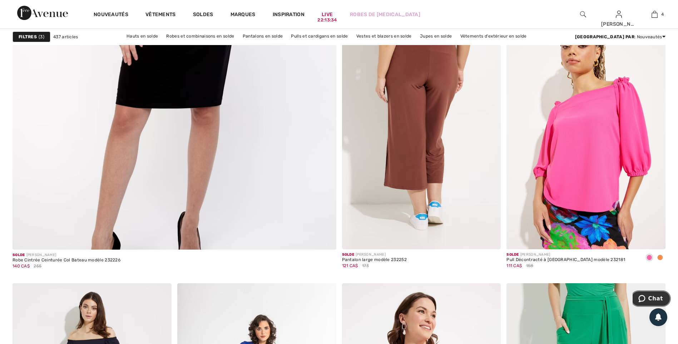
scroll to position [2501, 0]
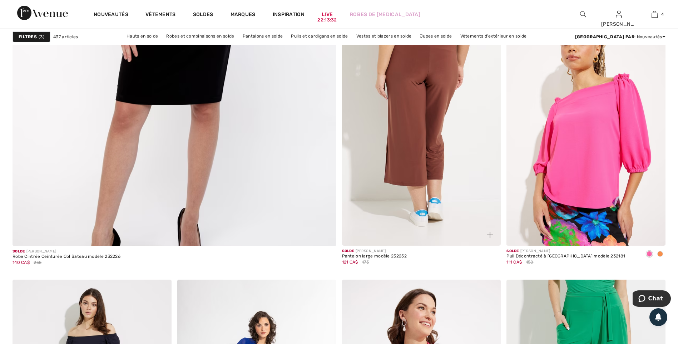
click at [416, 119] on img at bounding box center [421, 126] width 159 height 238
click at [402, 143] on img at bounding box center [421, 126] width 159 height 238
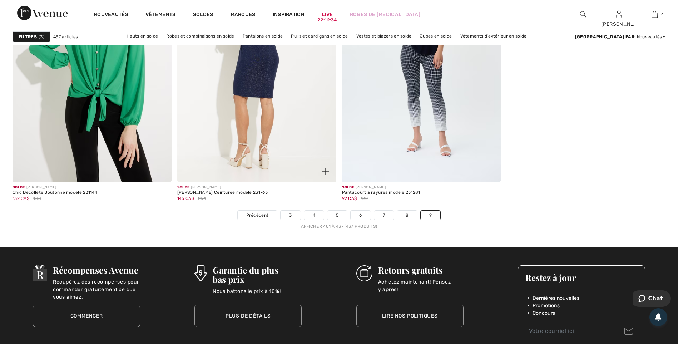
scroll to position [3180, 0]
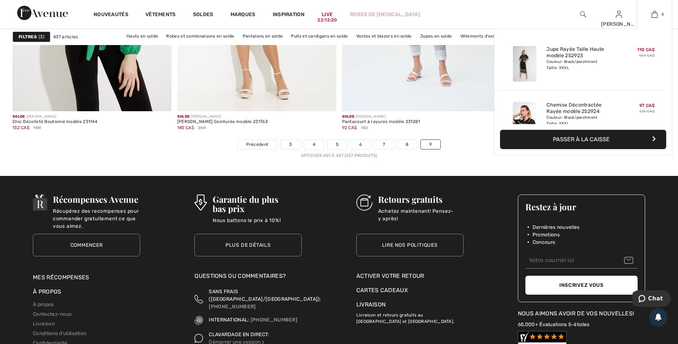
click at [653, 15] on img at bounding box center [654, 14] width 6 height 9
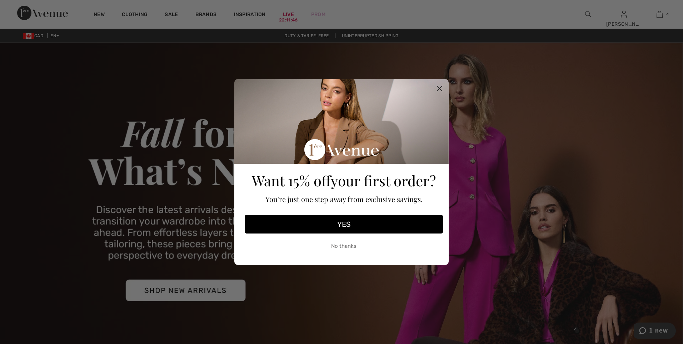
click at [439, 88] on icon "Close dialog" at bounding box center [439, 88] width 5 height 5
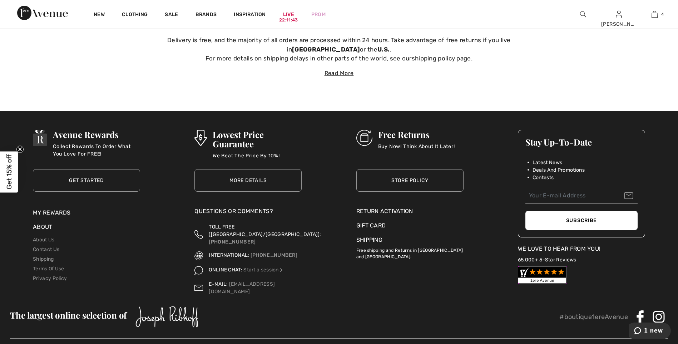
scroll to position [2705, 0]
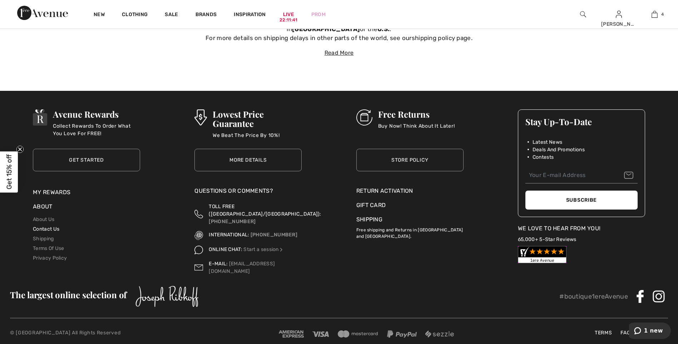
click at [54, 230] on link "Contact Us" at bounding box center [46, 229] width 26 height 6
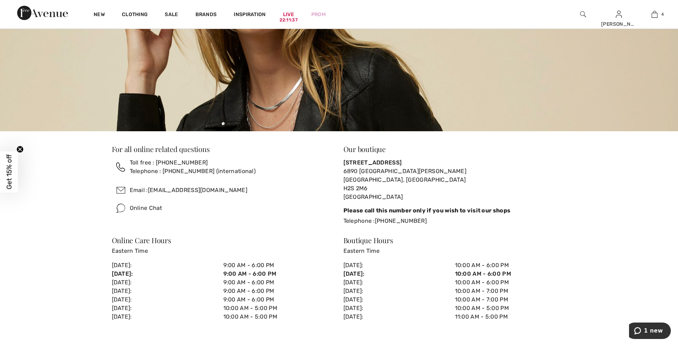
scroll to position [143, 0]
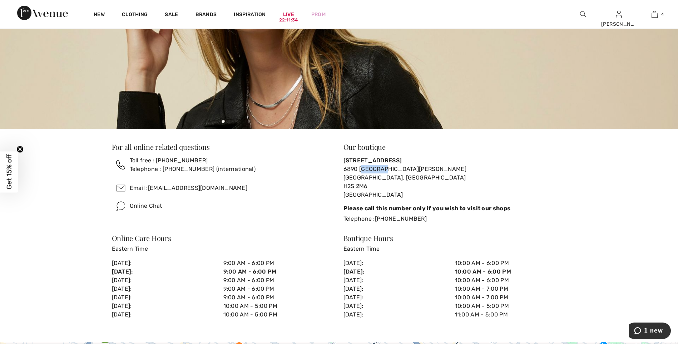
drag, startPoint x: 385, startPoint y: 169, endPoint x: 363, endPoint y: 169, distance: 22.2
click at [363, 169] on div "6890 St-Hubert Montreal, Quebec H2S 2M6 Canada" at bounding box center [454, 182] width 223 height 34
drag, startPoint x: 363, startPoint y: 169, endPoint x: 343, endPoint y: 170, distance: 20.4
click at [343, 170] on div "6890 St-Hubert Montreal, Quebec H2S 2M6 Canada" at bounding box center [454, 182] width 223 height 34
copy div "6890 St-Hubert"
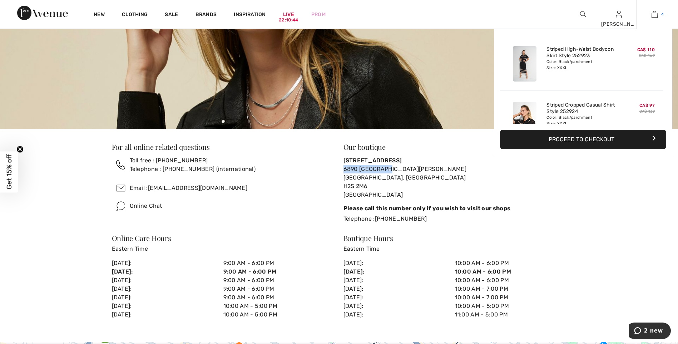
click at [652, 11] on img at bounding box center [654, 14] width 6 height 9
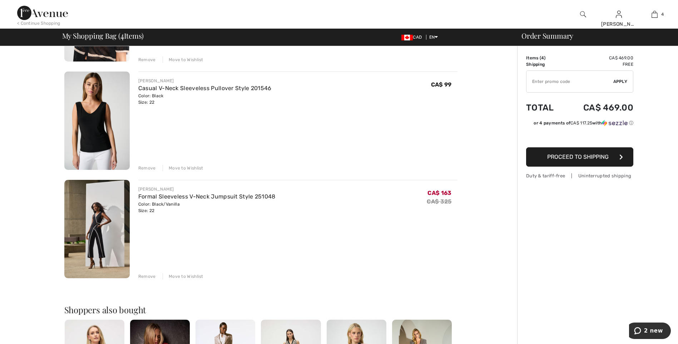
scroll to position [250, 0]
click at [142, 165] on div "Remove" at bounding box center [147, 167] width 18 height 6
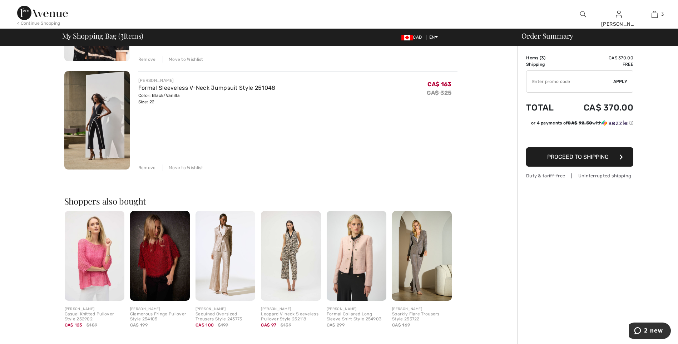
click at [152, 165] on div "Remove" at bounding box center [147, 167] width 18 height 6
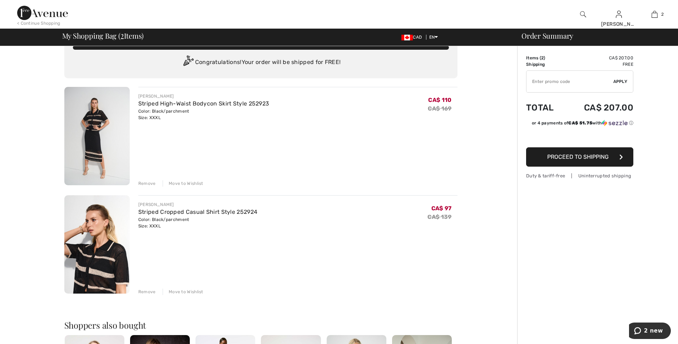
scroll to position [0, 0]
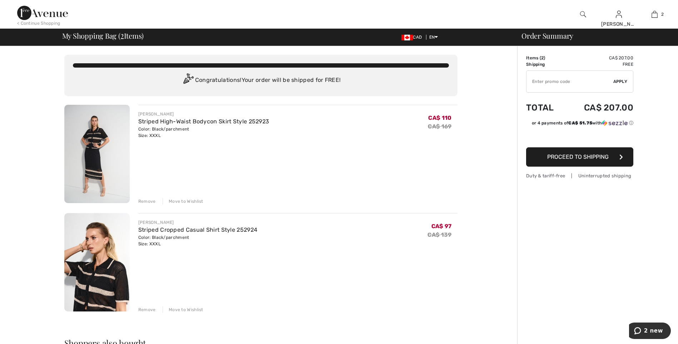
click at [103, 251] on img at bounding box center [96, 262] width 65 height 98
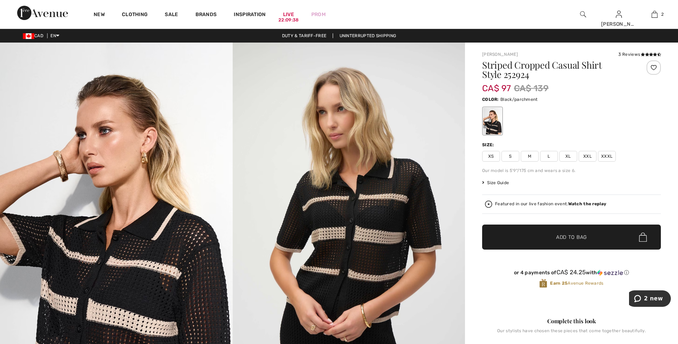
click at [496, 182] on span "Size Guide" at bounding box center [495, 182] width 27 height 6
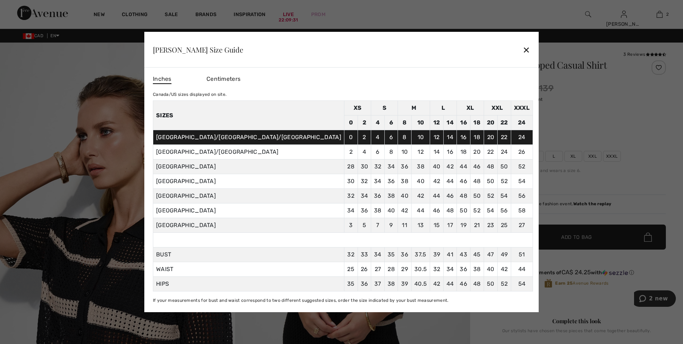
click at [523, 51] on div "✕" at bounding box center [527, 49] width 8 height 15
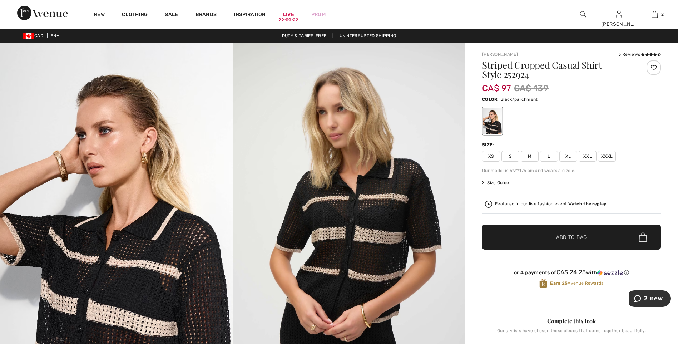
click at [624, 55] on div "3 Reviews" at bounding box center [639, 54] width 43 height 6
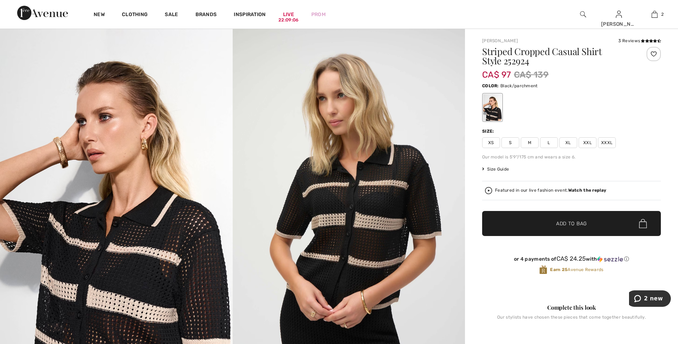
scroll to position [11, 0]
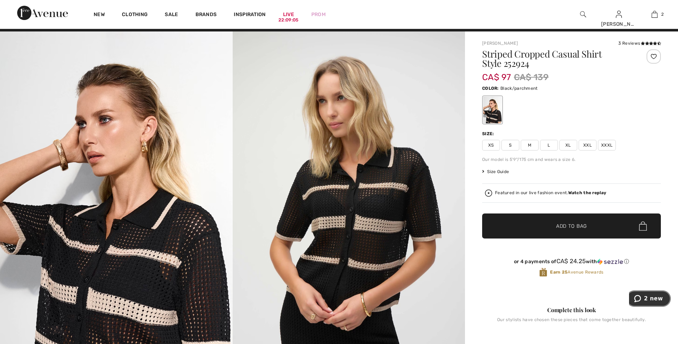
click at [656, 296] on span "2 new" at bounding box center [653, 298] width 19 height 6
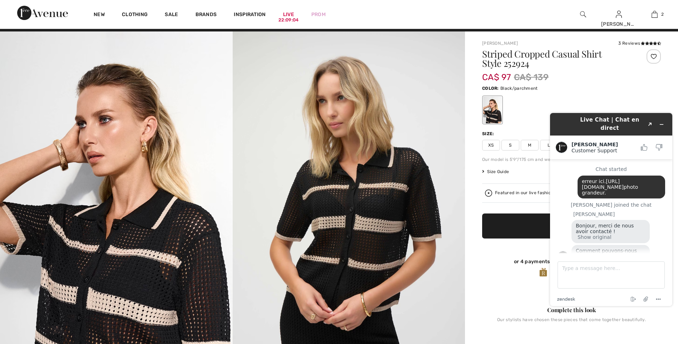
scroll to position [15, 0]
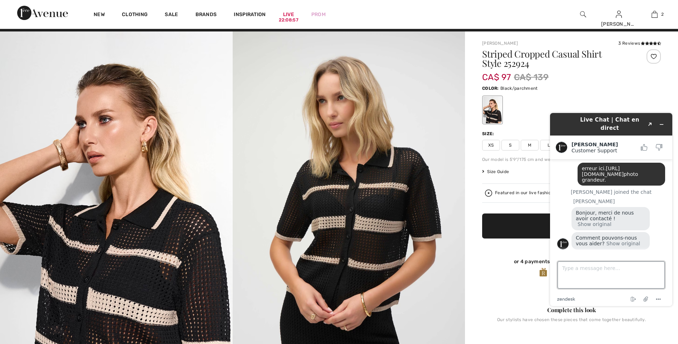
click at [584, 268] on textarea "Type a message here..." at bounding box center [610, 274] width 107 height 27
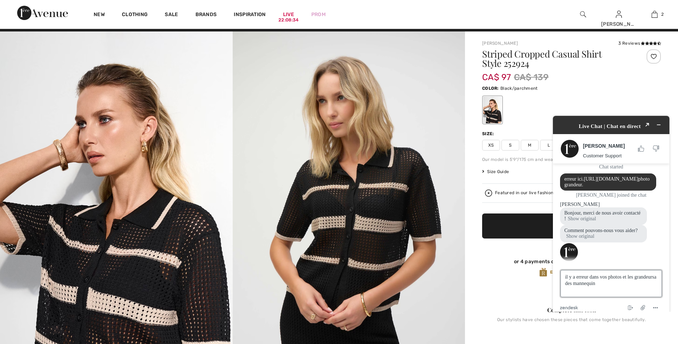
type textarea "il y a erreur dans vos photos et les grandeurs des mannequin"
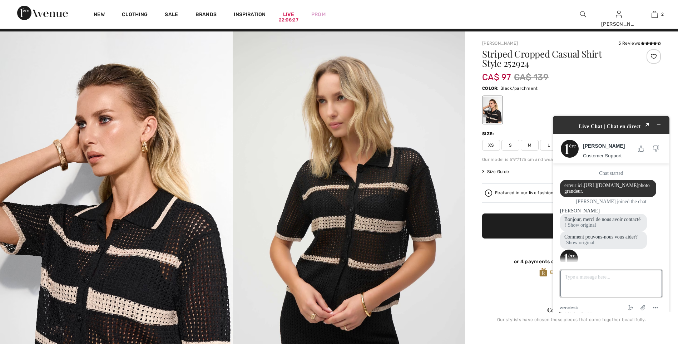
scroll to position [0, 0]
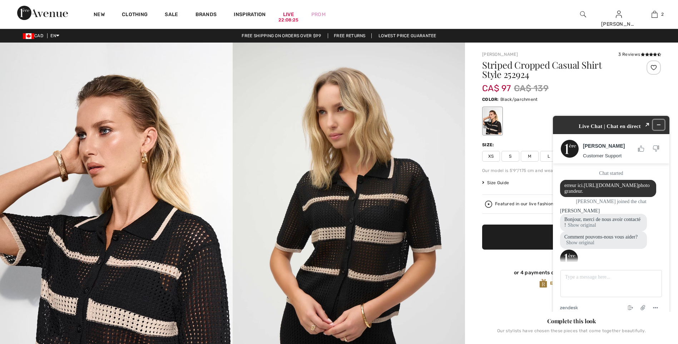
click at [661, 122] on icon "Minimize widget" at bounding box center [658, 124] width 5 height 5
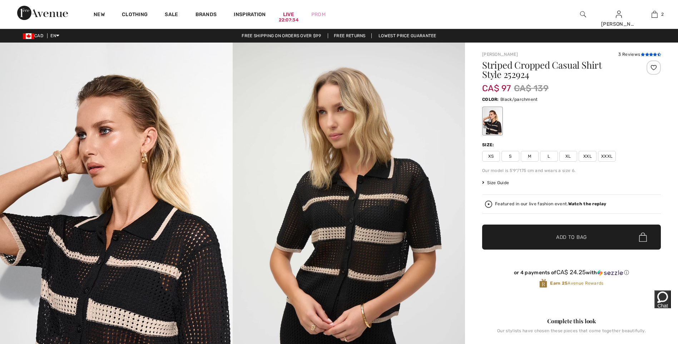
click at [657, 53] on icon at bounding box center [659, 55] width 4 height 4
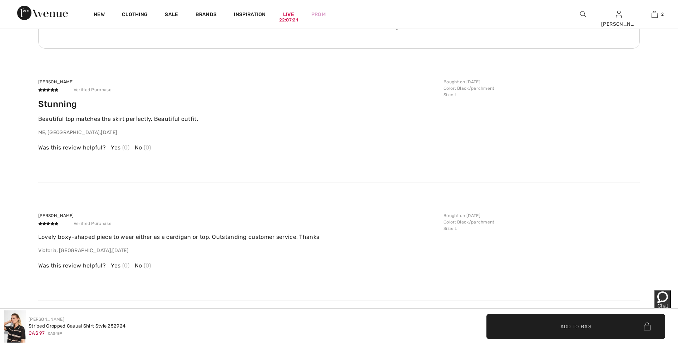
scroll to position [1792, 0]
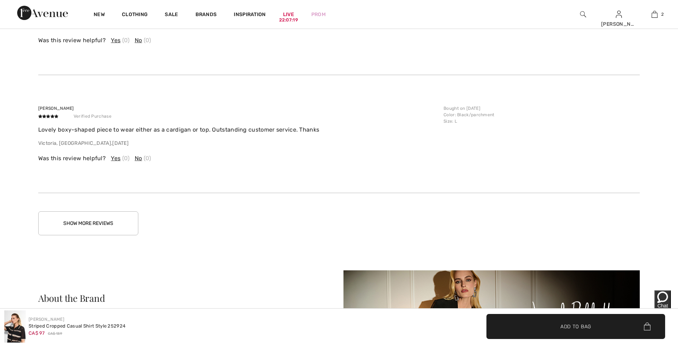
click at [74, 219] on button "Show More Reviews" at bounding box center [88, 223] width 100 height 24
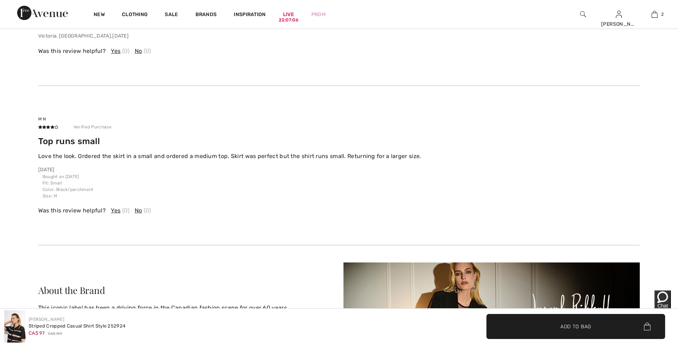
scroll to position [1828, 0]
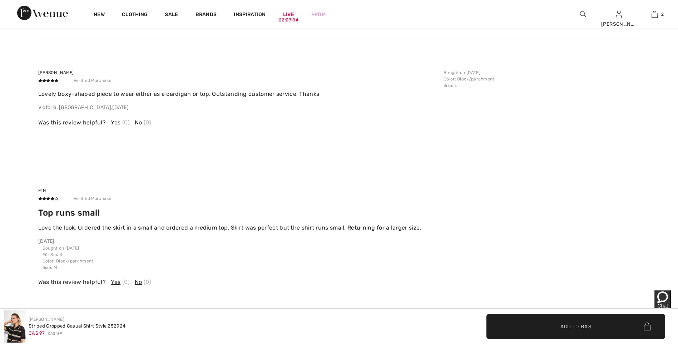
click at [111, 283] on span "Yes" at bounding box center [116, 282] width 10 height 9
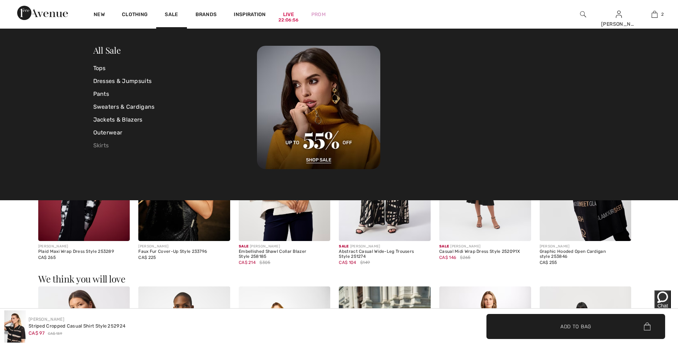
scroll to position [899, 0]
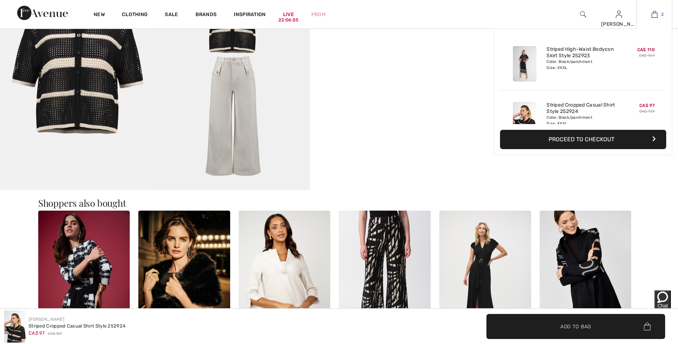
click at [659, 16] on link "2" at bounding box center [654, 14] width 35 height 9
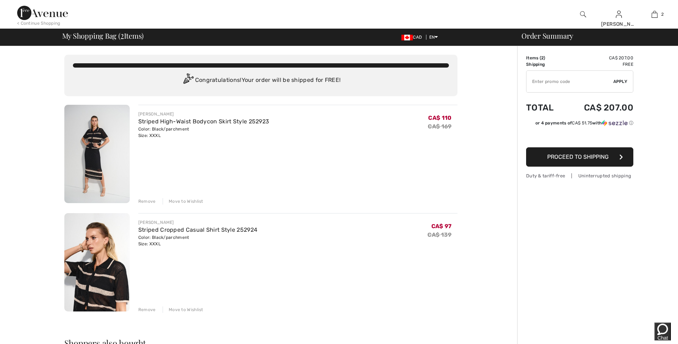
click at [96, 150] on img at bounding box center [96, 154] width 65 height 98
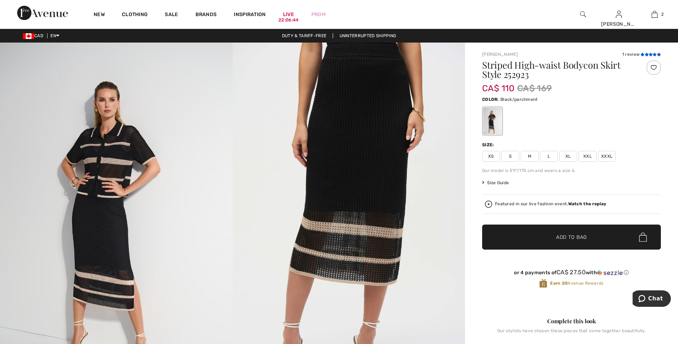
click at [650, 54] on icon at bounding box center [650, 55] width 4 height 4
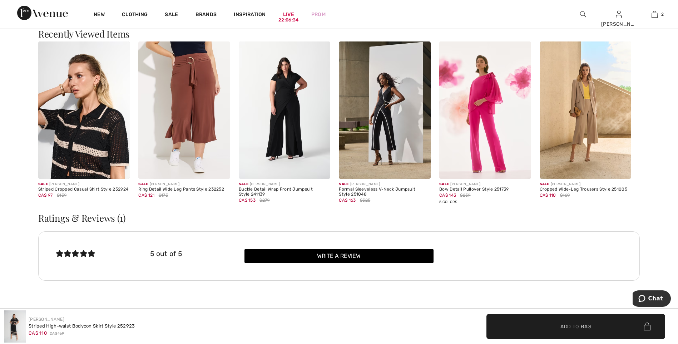
scroll to position [1135, 0]
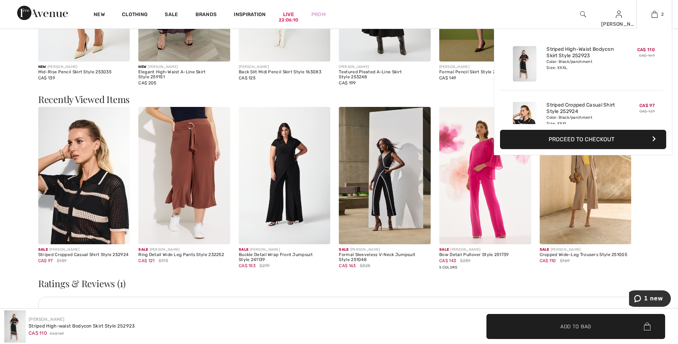
click at [514, 64] on img at bounding box center [525, 63] width 24 height 35
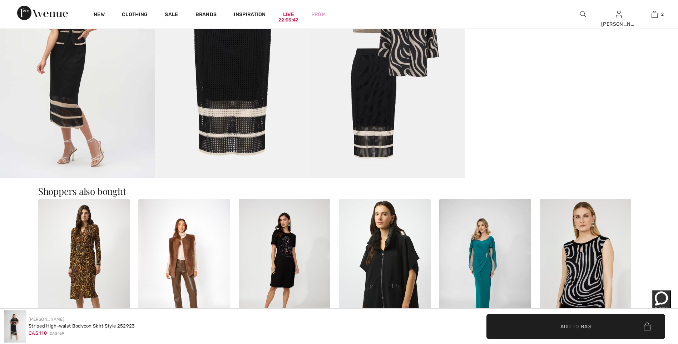
scroll to position [643, 0]
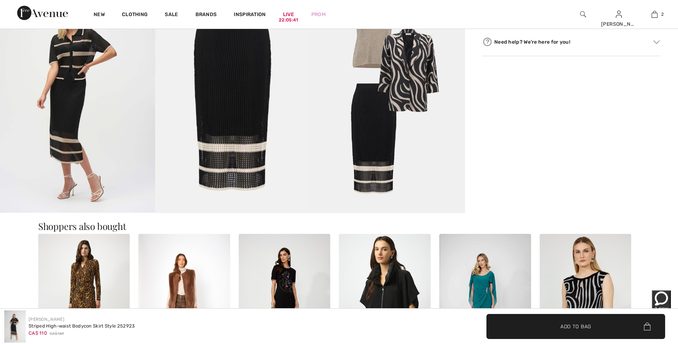
click at [432, 109] on img at bounding box center [387, 96] width 155 height 232
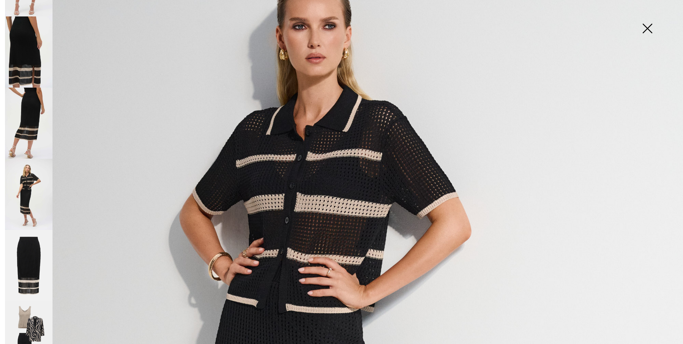
scroll to position [136, 0]
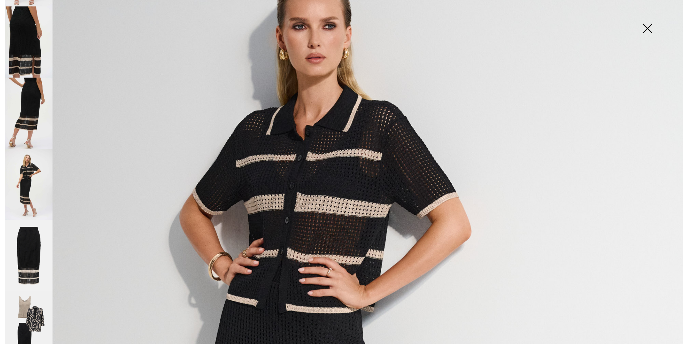
click at [38, 298] on img at bounding box center [29, 326] width 48 height 71
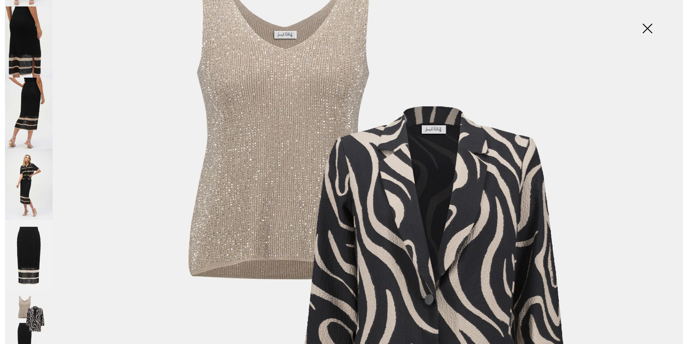
scroll to position [0, 0]
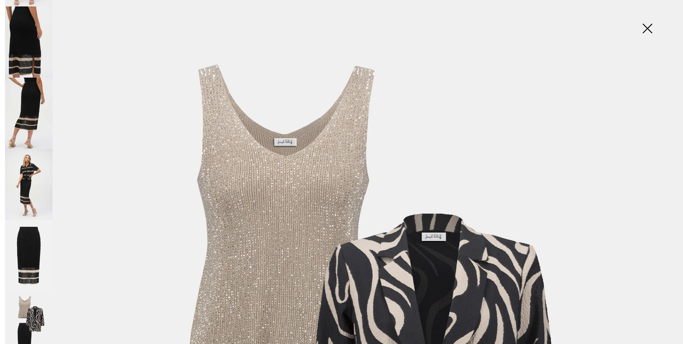
click at [648, 26] on img at bounding box center [648, 29] width 36 height 37
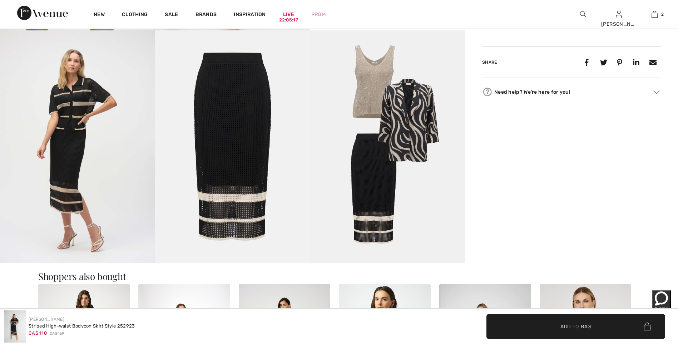
scroll to position [500, 0]
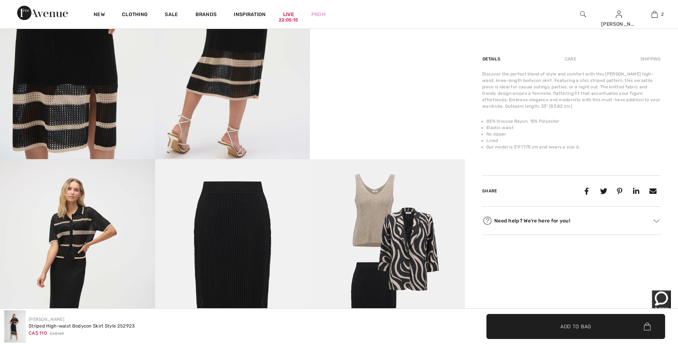
click at [366, 204] on img at bounding box center [387, 275] width 155 height 232
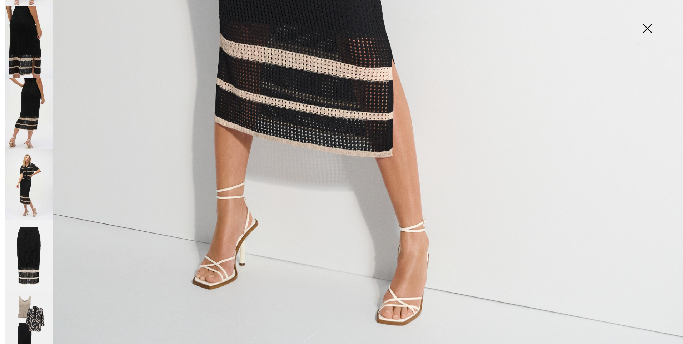
scroll to position [673, 0]
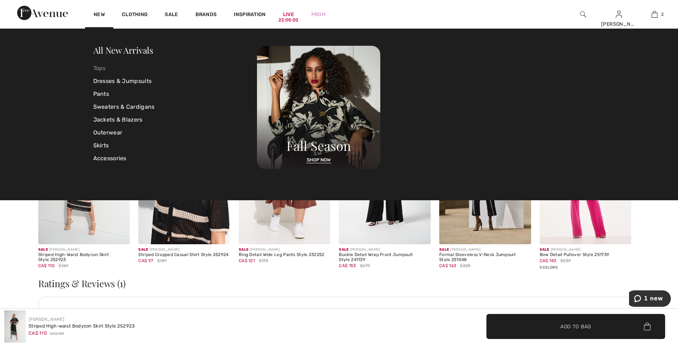
click at [103, 67] on link "Tops" at bounding box center [175, 68] width 164 height 13
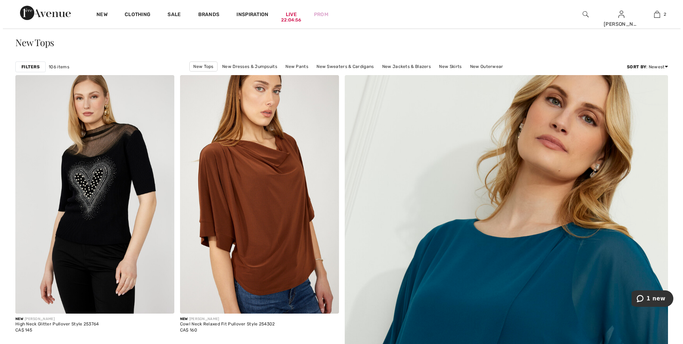
scroll to position [71, 0]
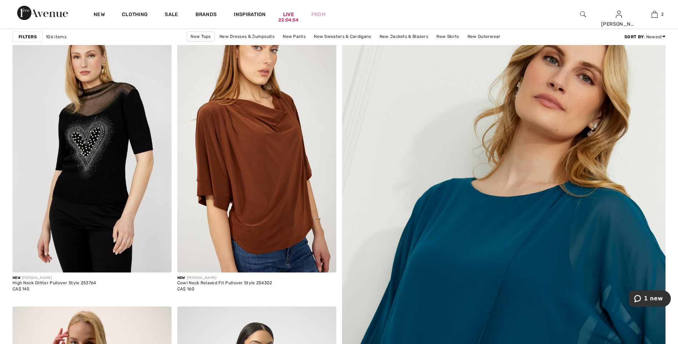
click at [31, 35] on strong "Filters" at bounding box center [28, 37] width 18 height 6
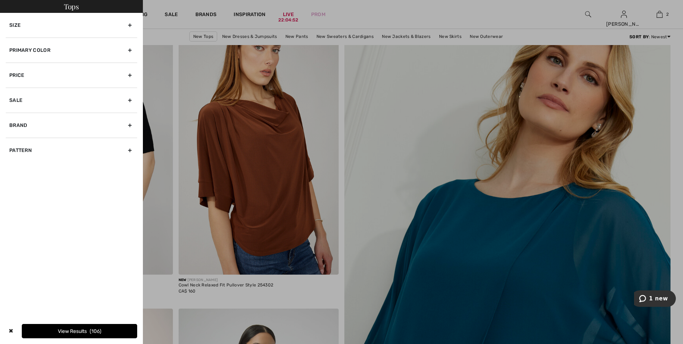
click at [25, 53] on div "Primary Color" at bounding box center [71, 50] width 131 height 25
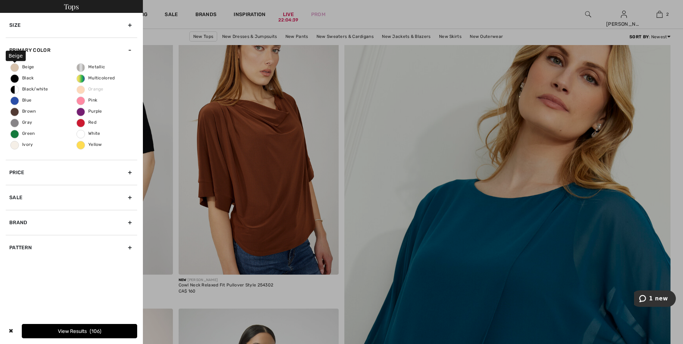
click at [15, 66] on span "Beige" at bounding box center [23, 66] width 24 height 5
click at [0, 0] on input "Beige" at bounding box center [0, 0] width 0 height 0
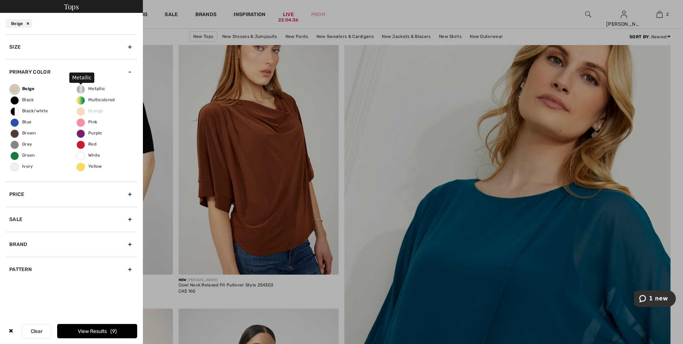
click at [79, 86] on label "Metallic" at bounding box center [80, 89] width 9 height 9
click at [0, 0] on input "Metallic" at bounding box center [0, 0] width 0 height 0
click at [88, 330] on button "View Results 12" at bounding box center [97, 331] width 80 height 14
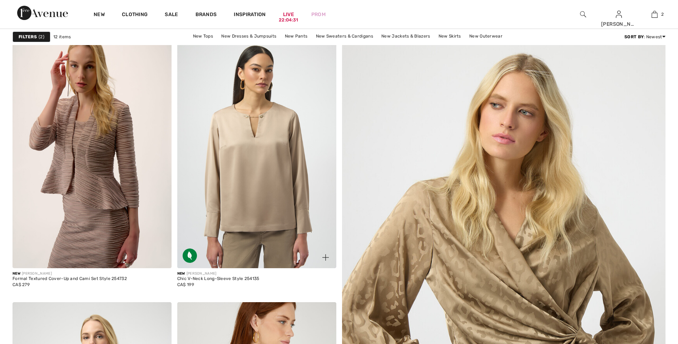
checkbox input "true"
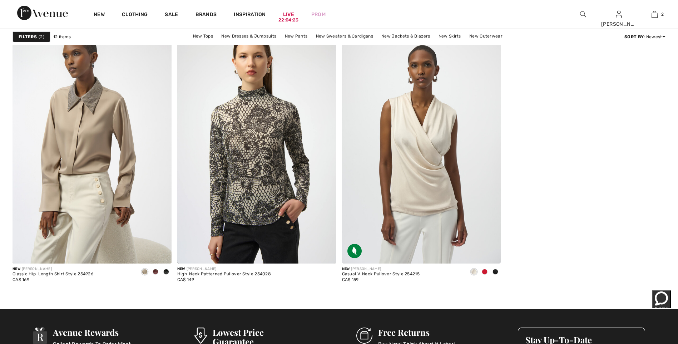
scroll to position [857, 0]
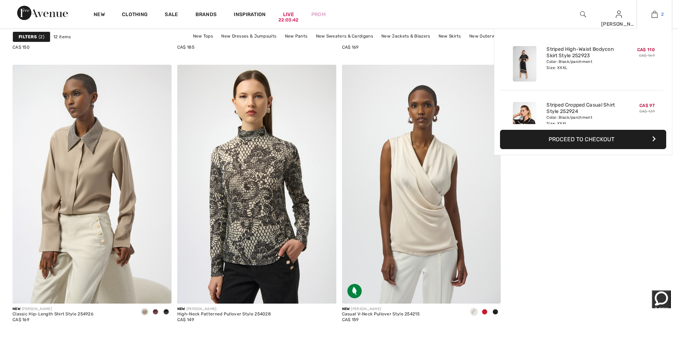
click at [657, 18] on img at bounding box center [654, 14] width 6 height 9
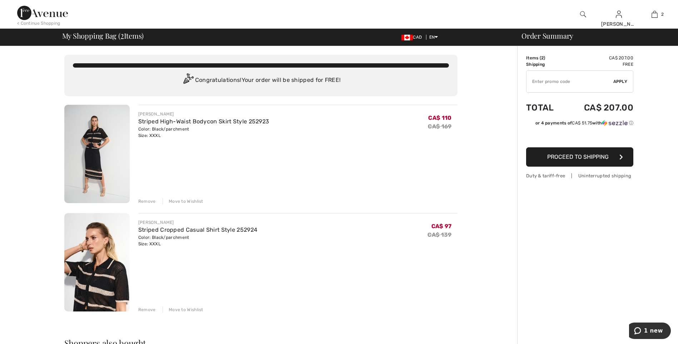
click at [103, 272] on img at bounding box center [96, 262] width 65 height 98
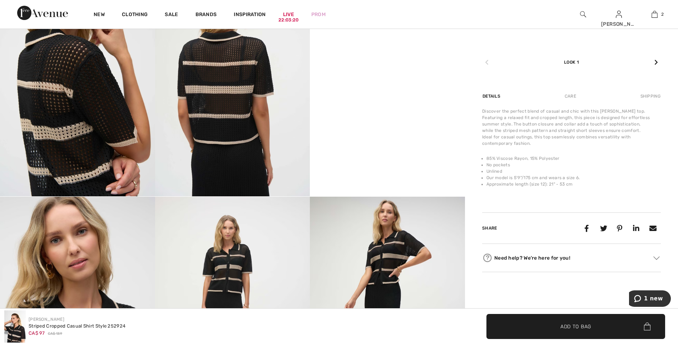
scroll to position [429, 0]
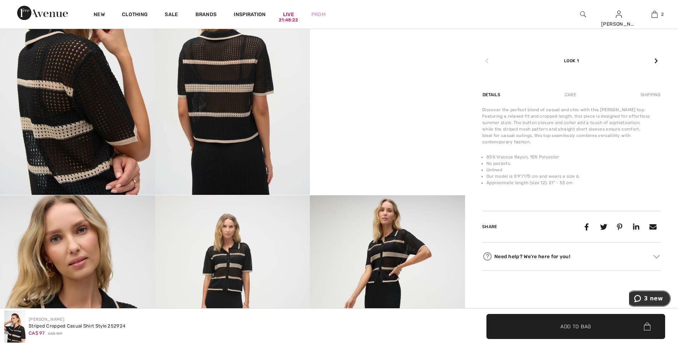
click at [651, 301] on span "3 new" at bounding box center [653, 298] width 19 height 6
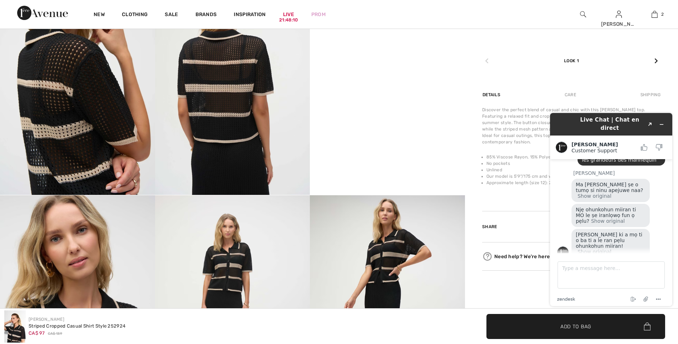
scroll to position [286, 0]
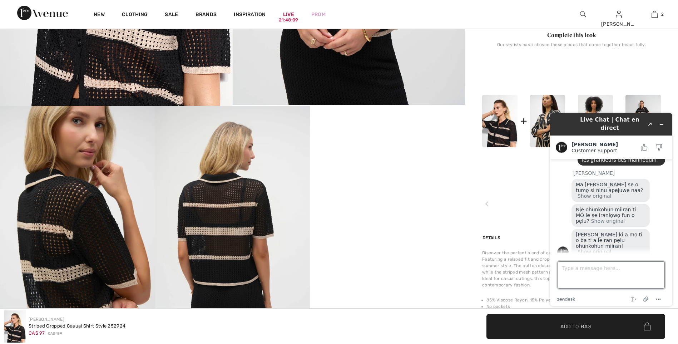
click at [590, 270] on textarea "Type a message here..." at bounding box center [610, 274] width 107 height 27
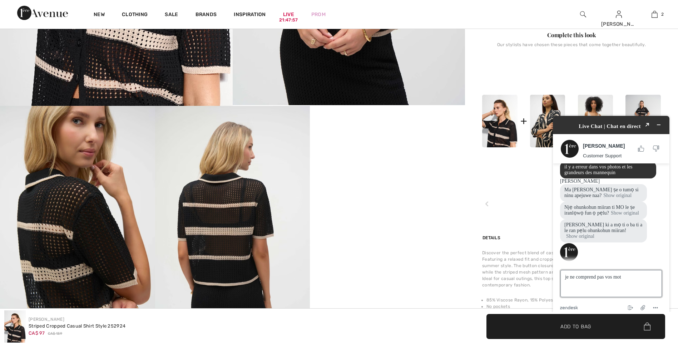
type textarea "je ne comprend pas vos mots"
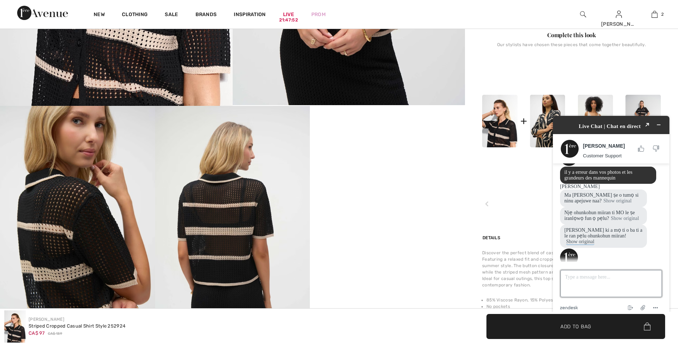
scroll to position [133, 0]
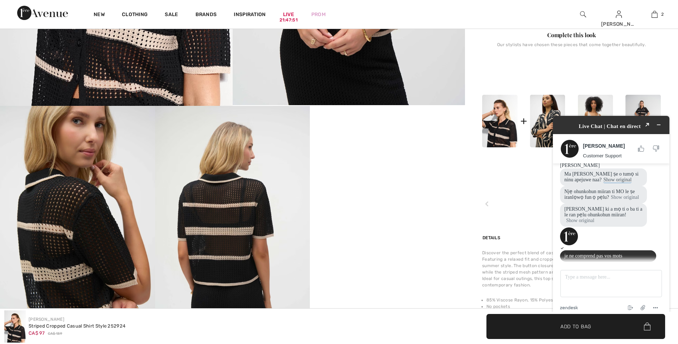
click at [612, 178] on button "Show original" at bounding box center [617, 180] width 28 height 6
click at [611, 200] on button "Show original" at bounding box center [625, 197] width 28 height 6
click at [591, 224] on button "Show original" at bounding box center [580, 221] width 28 height 6
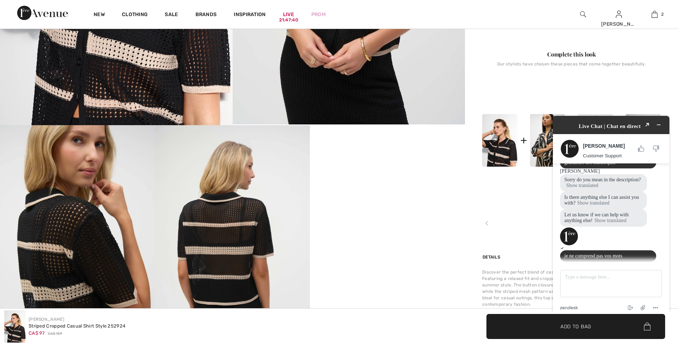
scroll to position [250, 0]
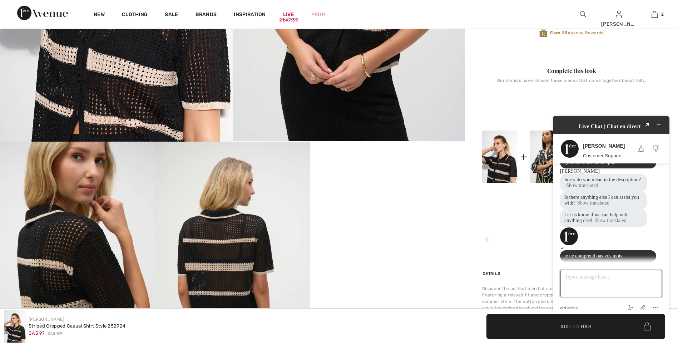
click at [583, 270] on textarea "Type a message here..." at bounding box center [610, 283] width 101 height 27
type textarea "yes I mean description"
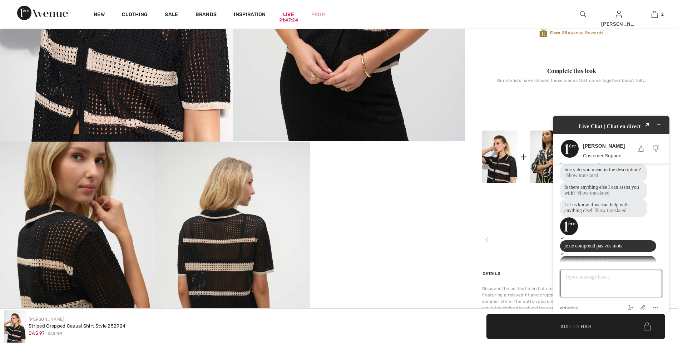
scroll to position [140, 0]
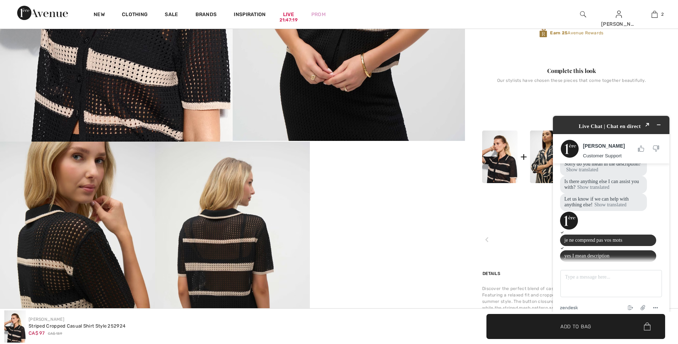
drag, startPoint x: 614, startPoint y: 229, endPoint x: 564, endPoint y: 241, distance: 51.4
click at [564, 246] on div "yes I mean description" at bounding box center [611, 254] width 102 height 16
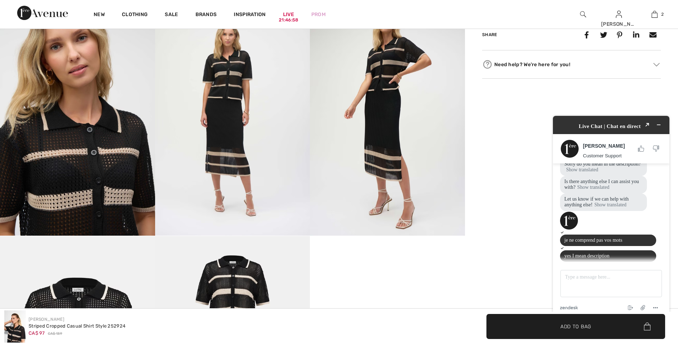
scroll to position [643, 0]
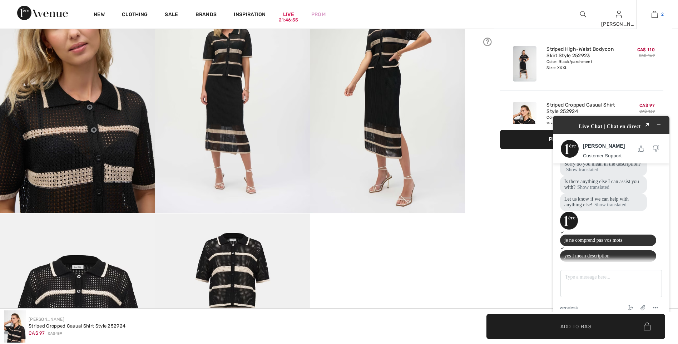
click at [652, 18] on img at bounding box center [654, 14] width 6 height 9
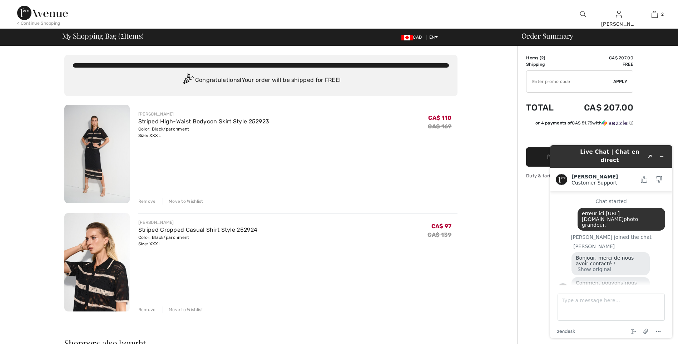
scroll to position [146, 0]
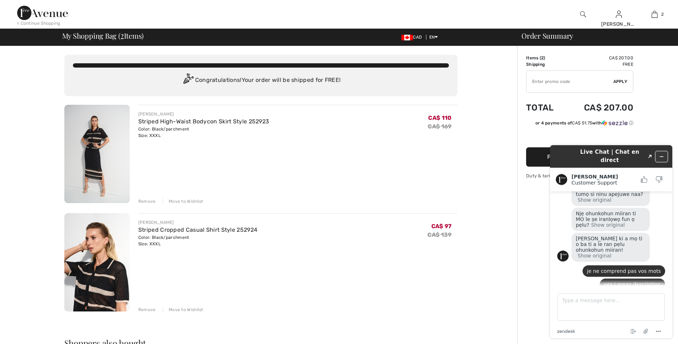
click at [660, 154] on icon "Minimize widget" at bounding box center [661, 156] width 5 height 5
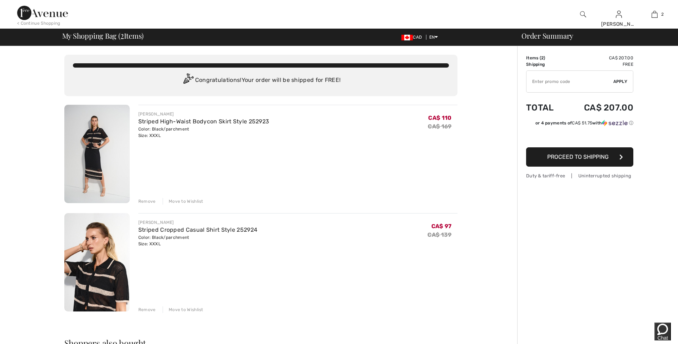
click at [590, 156] on span "Proceed to Shipping" at bounding box center [577, 156] width 61 height 7
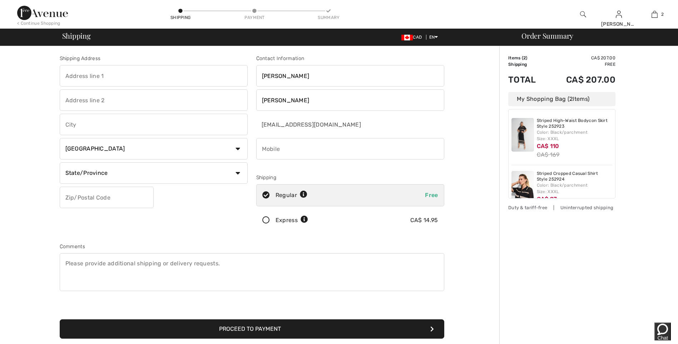
click at [318, 146] on input "phone" at bounding box center [350, 148] width 188 height 21
type input "5149914570"
type input "290 De Beauharnois"
type input "Boucherville Qc"
select select "QC"
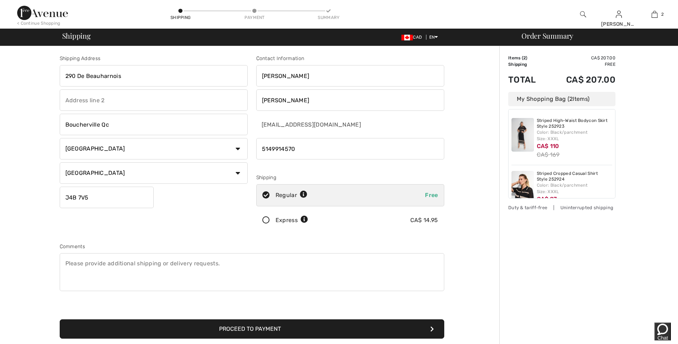
type input "J4B7V5"
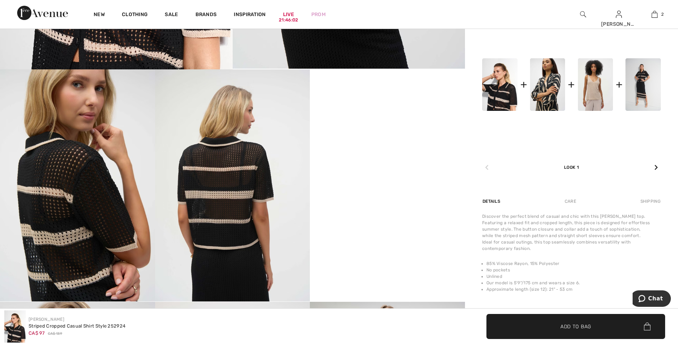
scroll to position [464, 0]
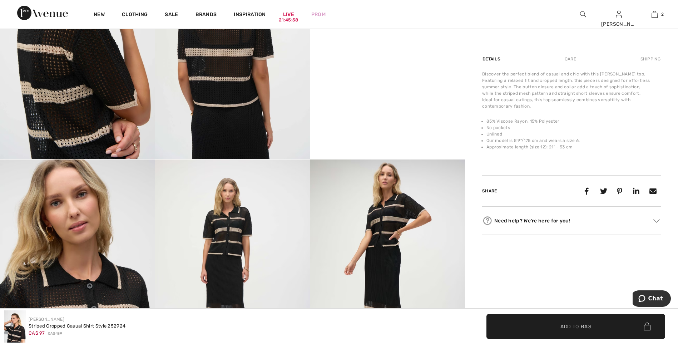
click at [505, 215] on div "Need help? We're here for you!" at bounding box center [571, 220] width 179 height 11
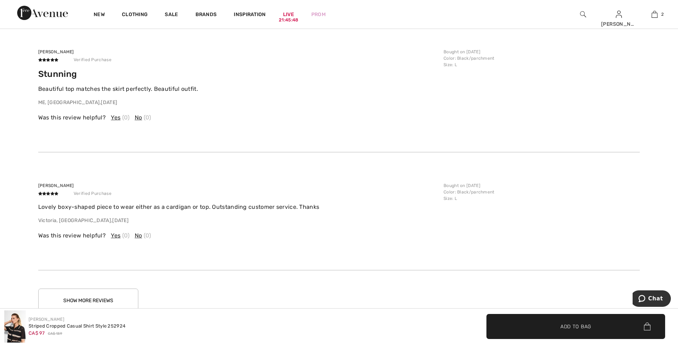
scroll to position [1751, 0]
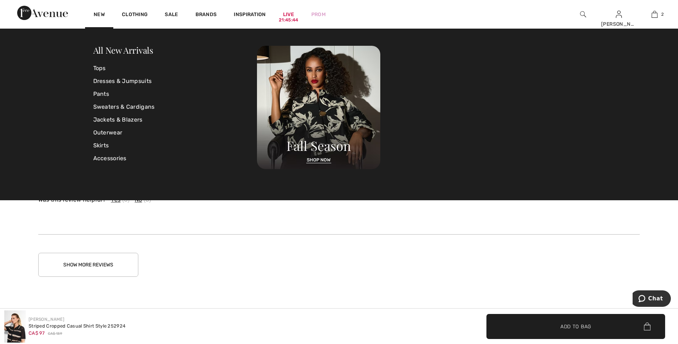
click at [28, 9] on img at bounding box center [42, 13] width 51 height 14
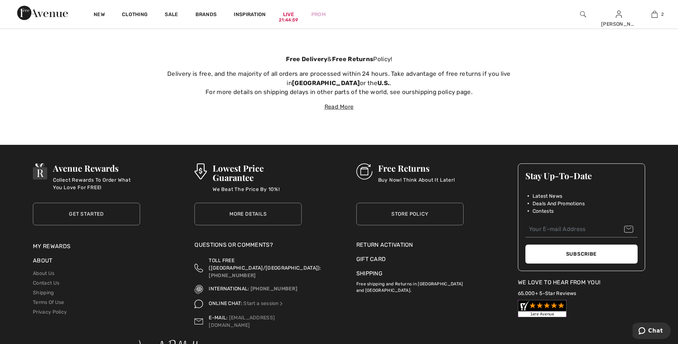
scroll to position [2634, 0]
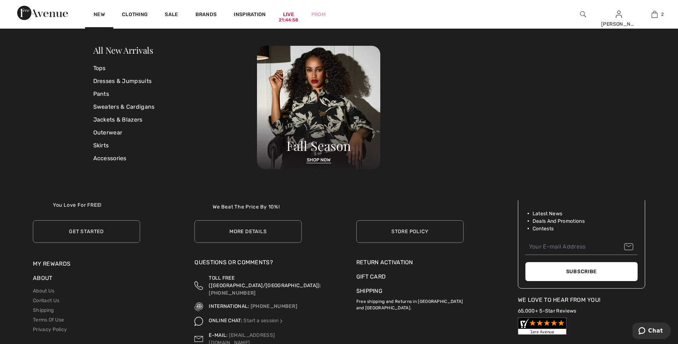
click at [54, 14] on img at bounding box center [42, 13] width 51 height 14
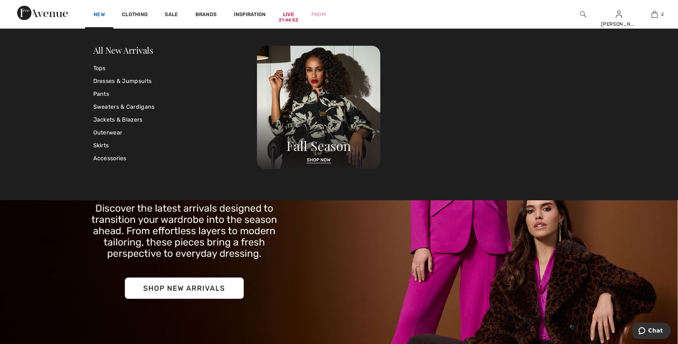
click at [99, 13] on link "New" at bounding box center [99, 15] width 11 height 8
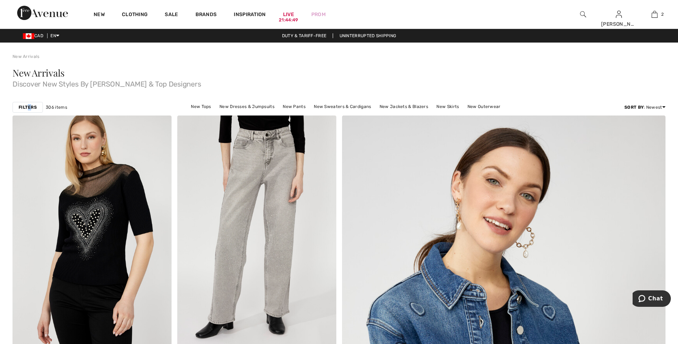
click at [29, 107] on strong "Filters" at bounding box center [28, 107] width 18 height 6
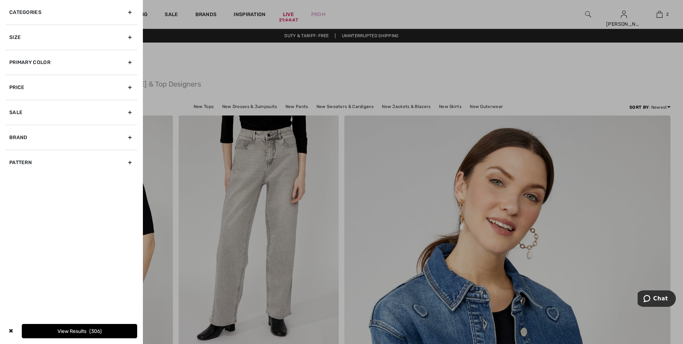
drag, startPoint x: 29, startPoint y: 107, endPoint x: 31, endPoint y: 39, distance: 67.9
click at [31, 39] on div "Size" at bounding box center [71, 37] width 131 height 25
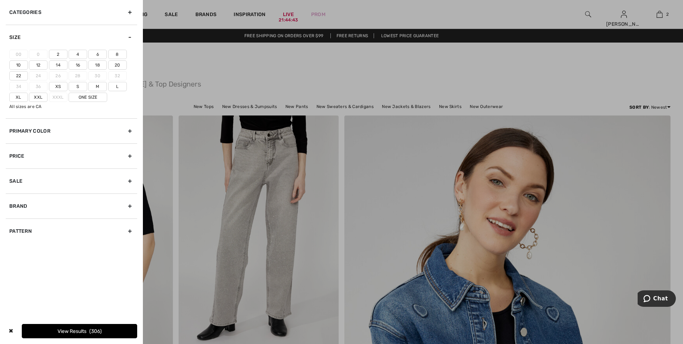
click at [36, 97] on label "Xxl" at bounding box center [38, 97] width 19 height 9
click at [0, 0] on input"] "Xxl" at bounding box center [0, 0] width 0 height 0
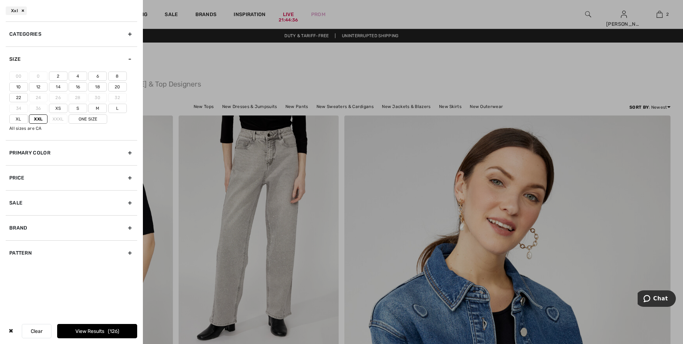
click at [120, 89] on label "20" at bounding box center [117, 86] width 19 height 9
click at [0, 0] on input"] "20" at bounding box center [0, 0] width 0 height 0
click at [19, 98] on label "22" at bounding box center [18, 97] width 19 height 9
click at [0, 0] on input"] "22" at bounding box center [0, 0] width 0 height 0
click at [82, 327] on button "View Results 256" at bounding box center [97, 331] width 80 height 14
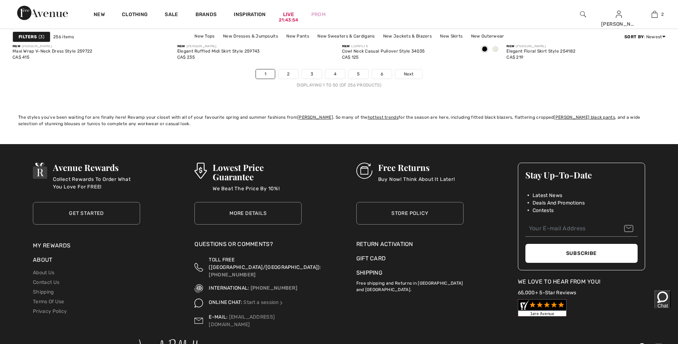
scroll to position [4180, 0]
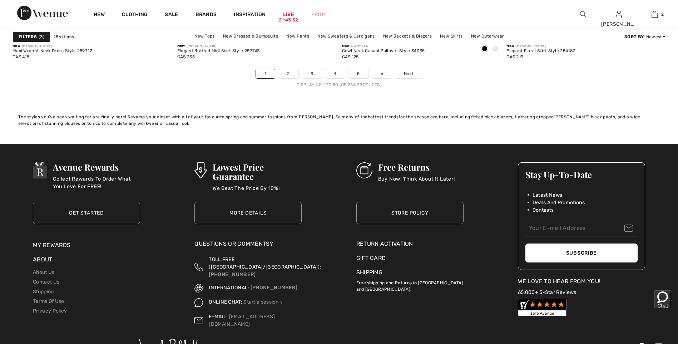
click at [284, 73] on link "2" at bounding box center [288, 73] width 20 height 9
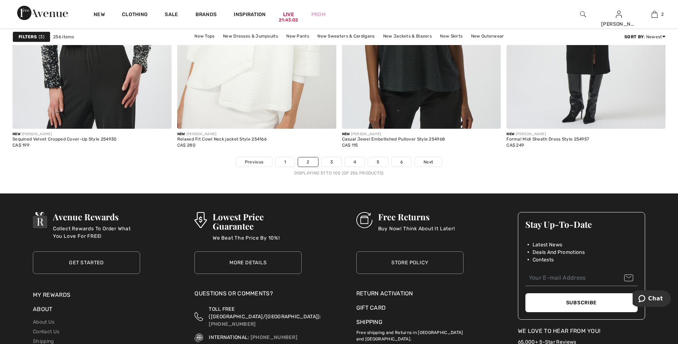
scroll to position [4073, 0]
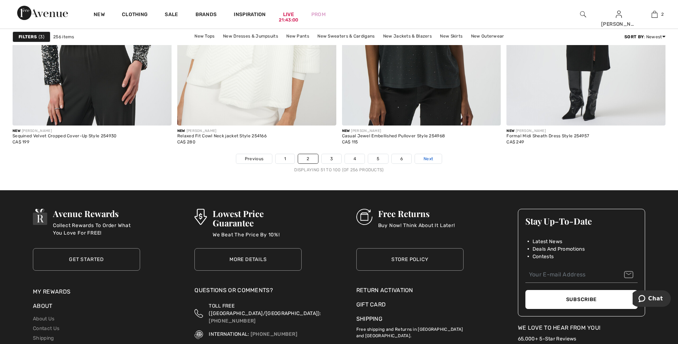
click at [423, 159] on span "Next" at bounding box center [428, 158] width 10 height 6
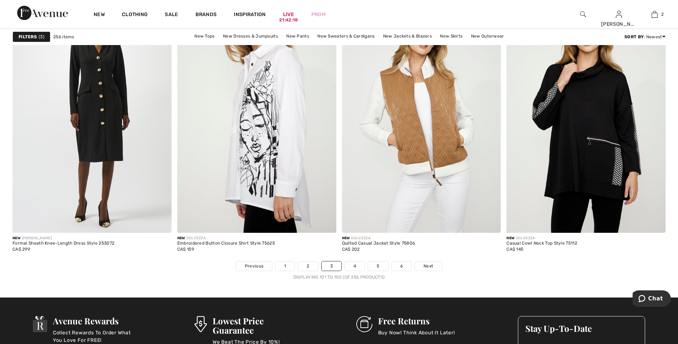
scroll to position [4037, 0]
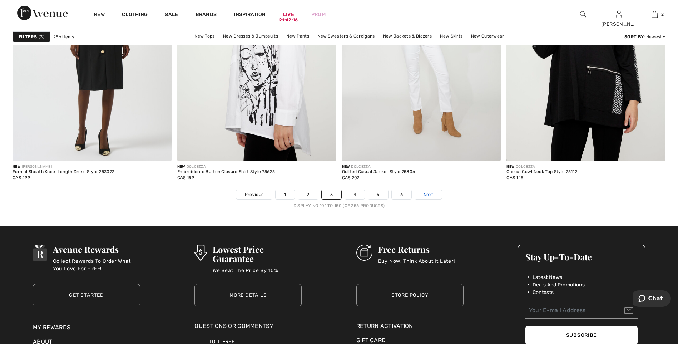
click at [423, 194] on span "Next" at bounding box center [428, 194] width 10 height 6
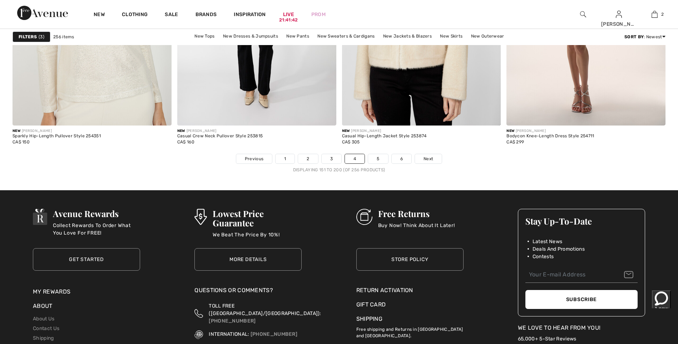
scroll to position [4172, 0]
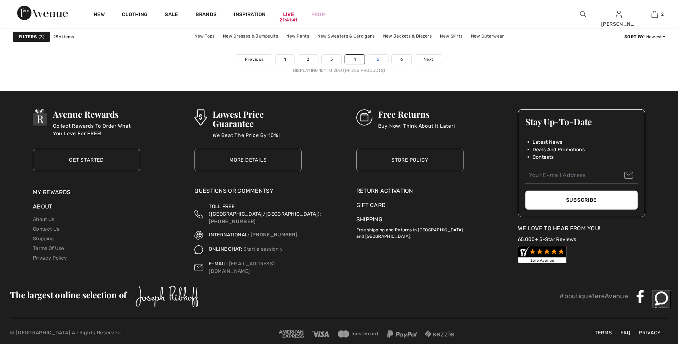
click at [374, 60] on link "5" at bounding box center [378, 59] width 20 height 9
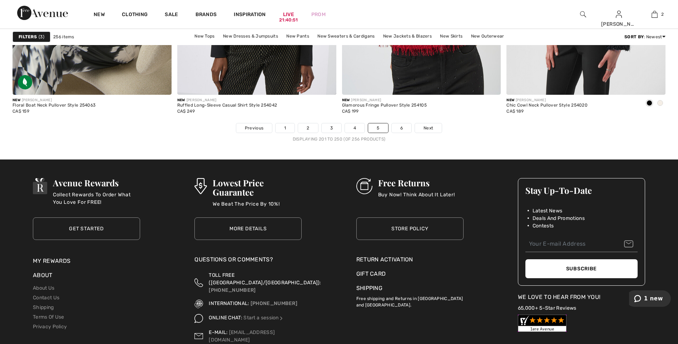
scroll to position [4172, 0]
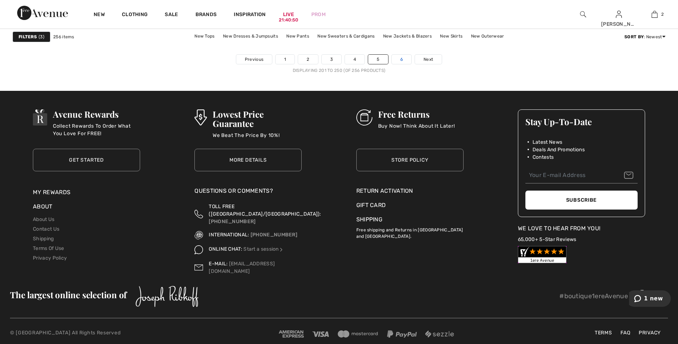
click at [401, 57] on link "6" at bounding box center [402, 59] width 20 height 9
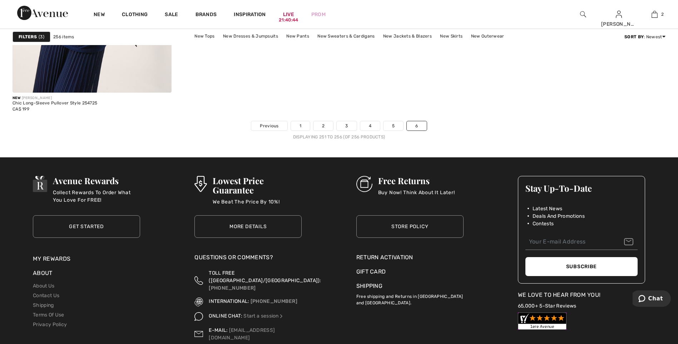
scroll to position [786, 0]
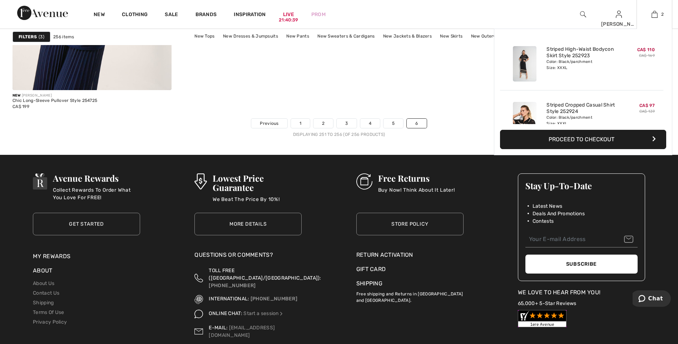
click at [587, 140] on button "Proceed to Checkout" at bounding box center [583, 139] width 166 height 19
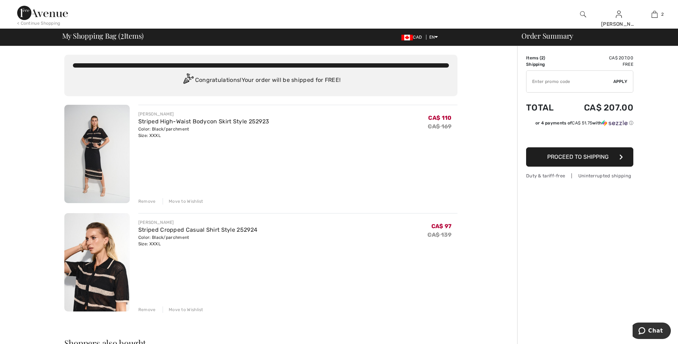
click at [561, 160] on button "Proceed to Shipping" at bounding box center [579, 156] width 107 height 19
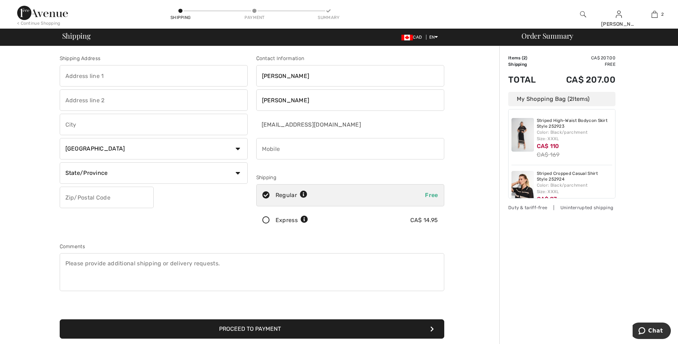
click at [287, 154] on input "phone" at bounding box center [350, 148] width 188 height 21
type input "5149914570"
type input "290 De Beauharnois"
type input "Boucherville Qc"
select select "QC"
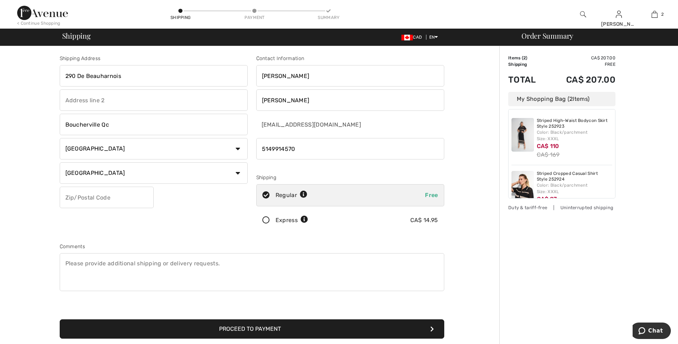
type input "J4B7V5"
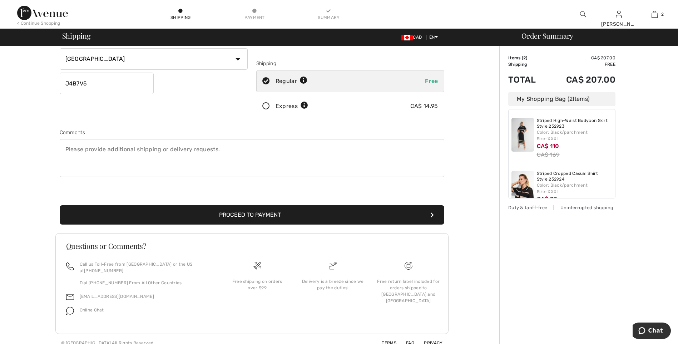
scroll to position [115, 0]
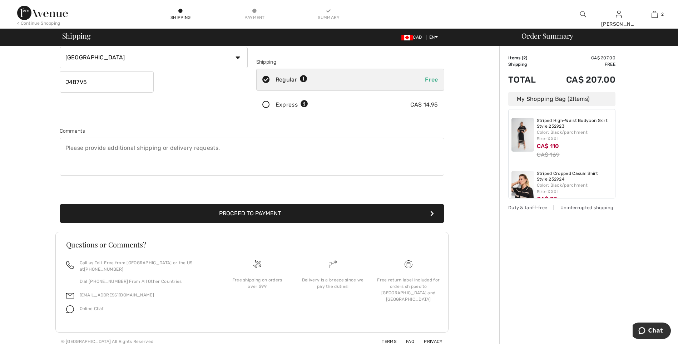
click at [278, 216] on button "Proceed to Payment" at bounding box center [252, 213] width 384 height 19
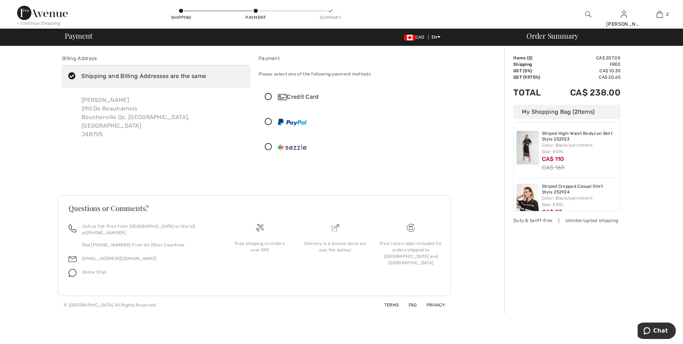
click at [265, 94] on icon at bounding box center [268, 97] width 19 height 8
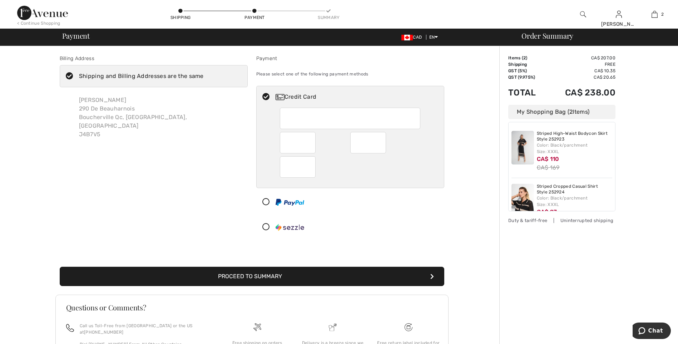
click at [264, 274] on button "Proceed to Summary" at bounding box center [252, 276] width 384 height 19
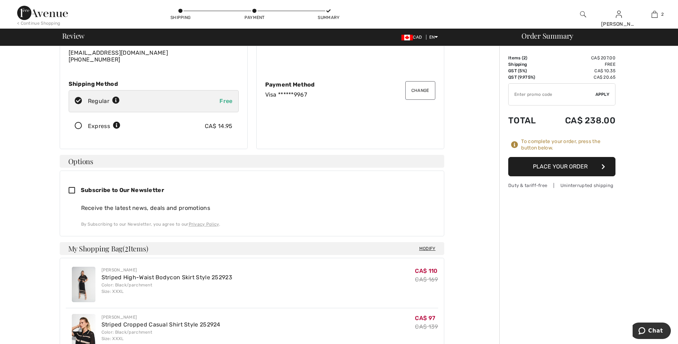
scroll to position [71, 0]
click at [71, 190] on icon at bounding box center [75, 190] width 12 height 8
checkbox input "true"
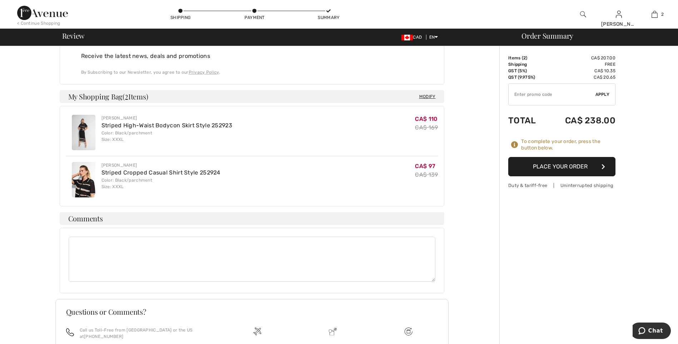
scroll to position [286, 0]
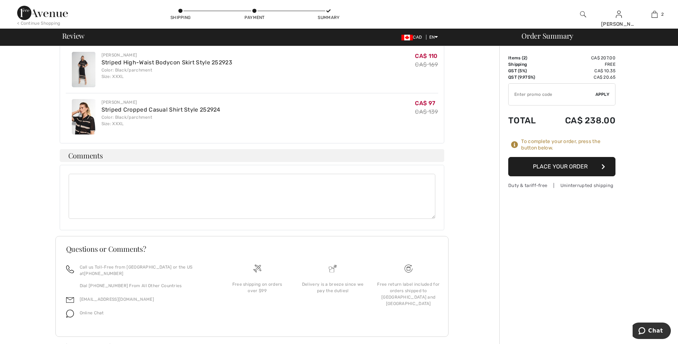
click at [571, 169] on button "Place Your Order" at bounding box center [561, 166] width 107 height 19
